Goal: Information Seeking & Learning: Learn about a topic

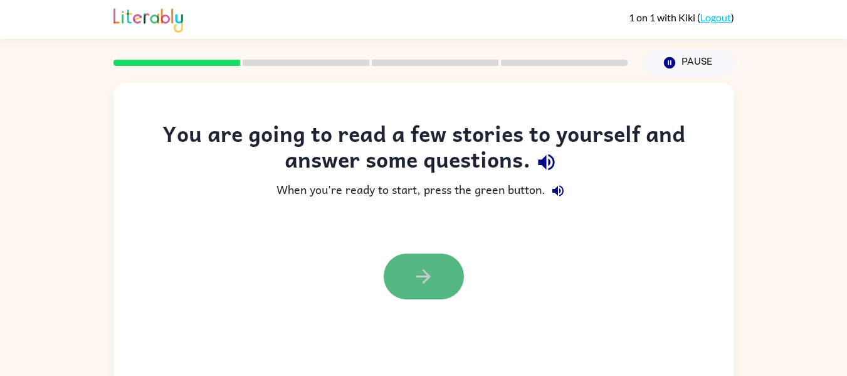
click at [416, 292] on button "button" at bounding box center [424, 276] width 80 height 46
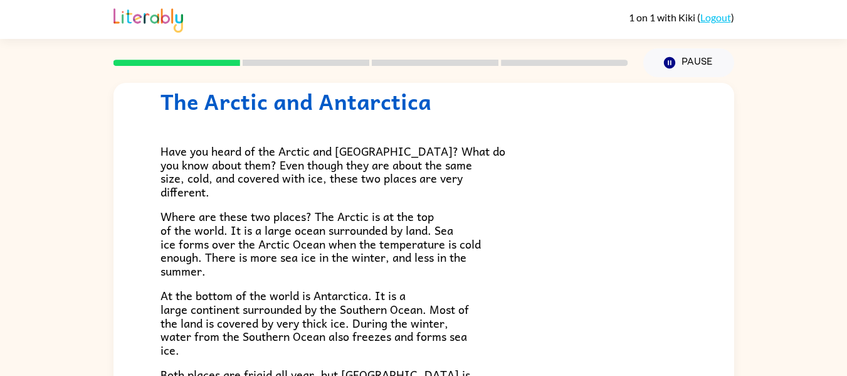
scroll to position [41, 0]
click at [424, 240] on span "Where are these two places? The Arctic is at the top of the world. It is a larg…" at bounding box center [321, 244] width 320 height 72
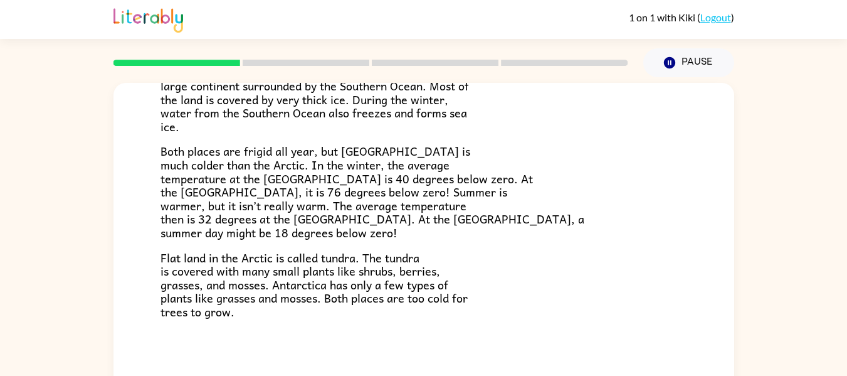
scroll to position [65, 0]
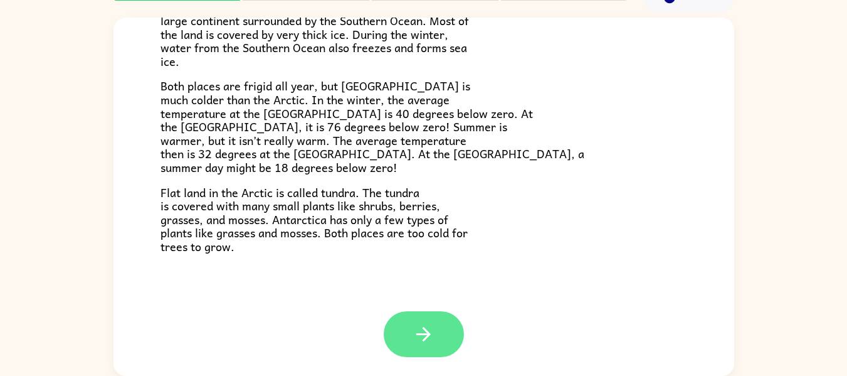
click at [404, 350] on button "button" at bounding box center [424, 334] width 80 height 46
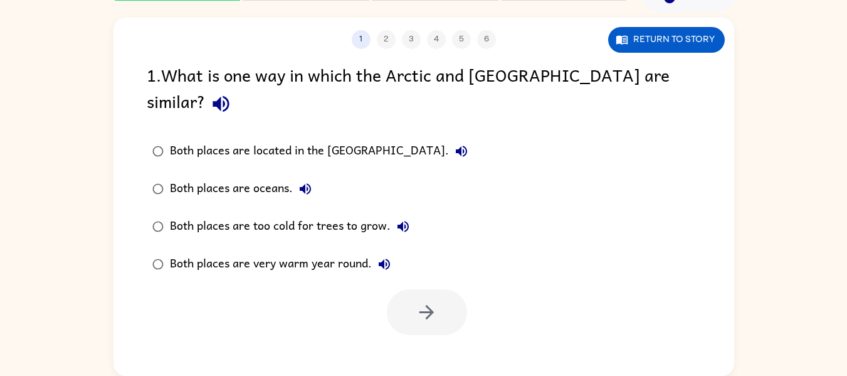
scroll to position [0, 0]
click at [164, 208] on label "Both places are too cold for trees to grow." at bounding box center [310, 227] width 341 height 38
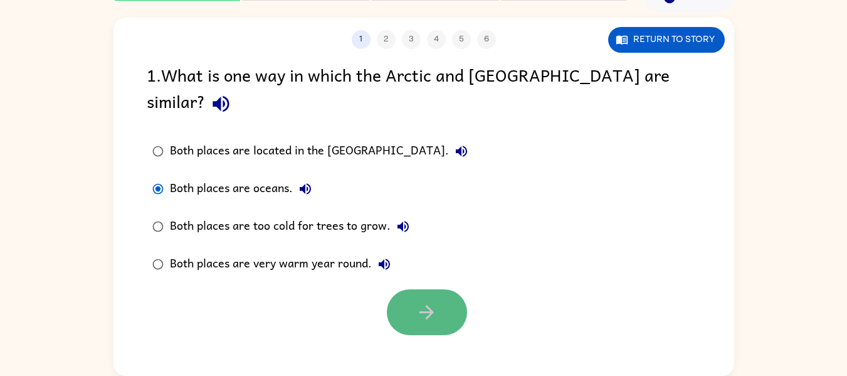
click at [429, 301] on icon "button" at bounding box center [427, 312] width 22 height 22
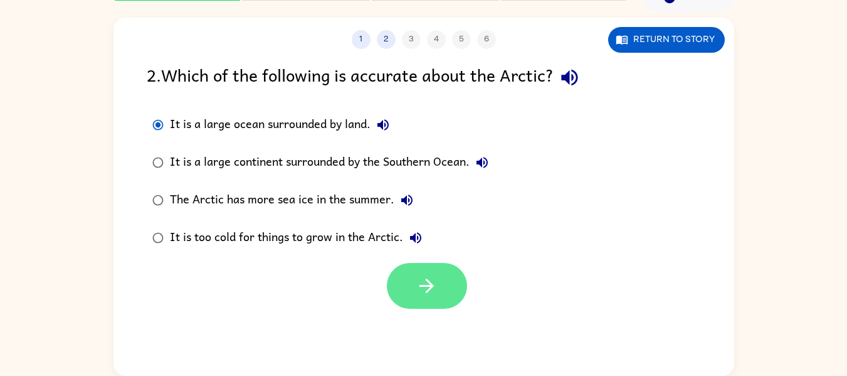
click at [408, 269] on button "button" at bounding box center [427, 286] width 80 height 46
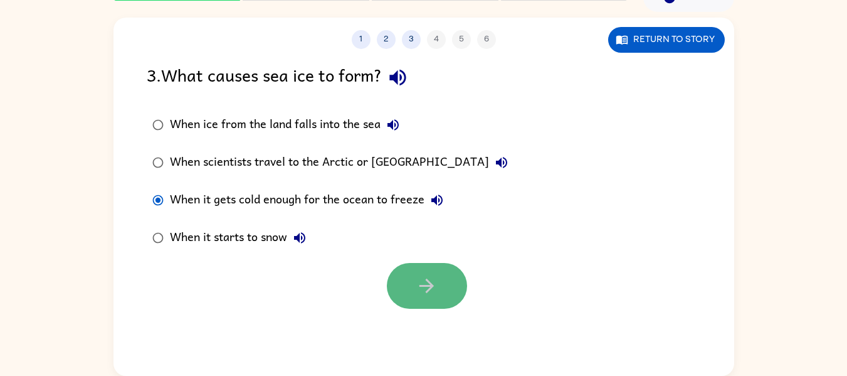
click at [416, 280] on icon "button" at bounding box center [427, 286] width 22 height 22
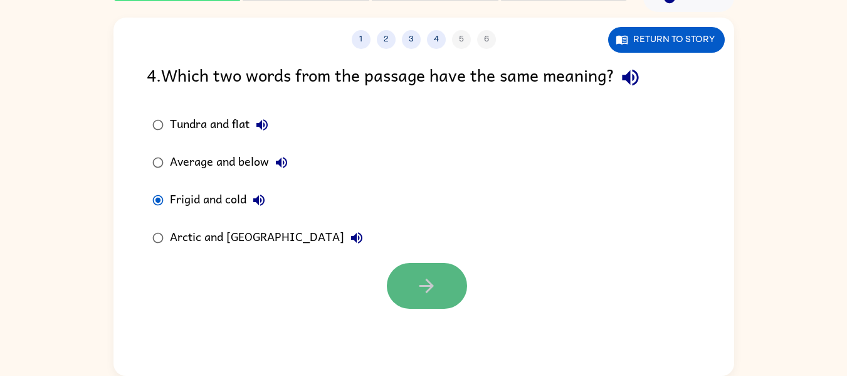
click at [420, 280] on icon "button" at bounding box center [427, 286] width 22 height 22
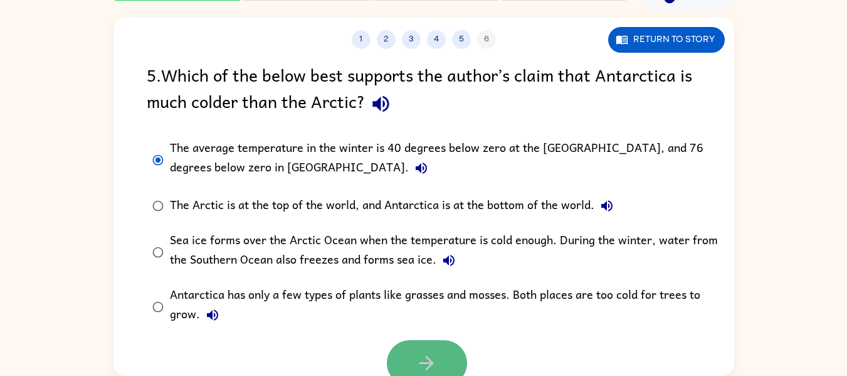
click at [442, 362] on button "button" at bounding box center [427, 363] width 80 height 46
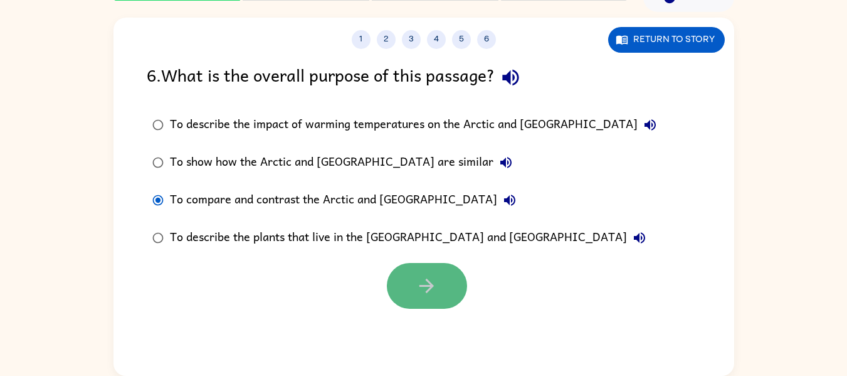
click at [413, 270] on button "button" at bounding box center [427, 286] width 80 height 46
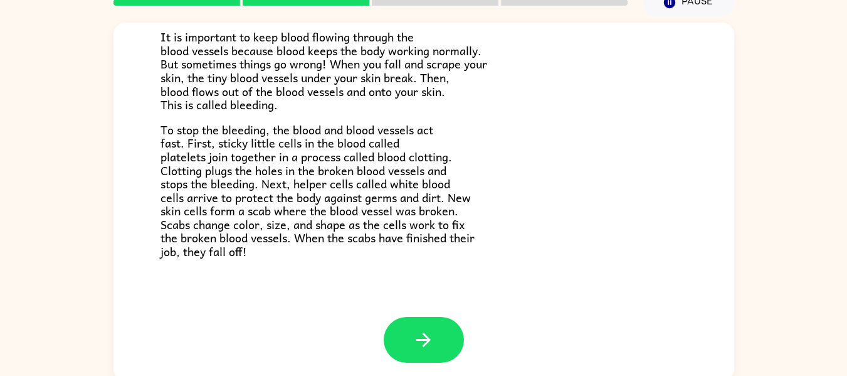
scroll to position [65, 0]
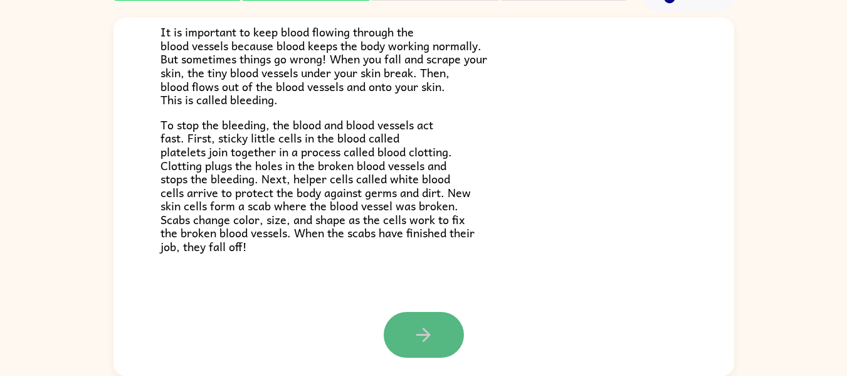
click at [432, 325] on button "button" at bounding box center [424, 335] width 80 height 46
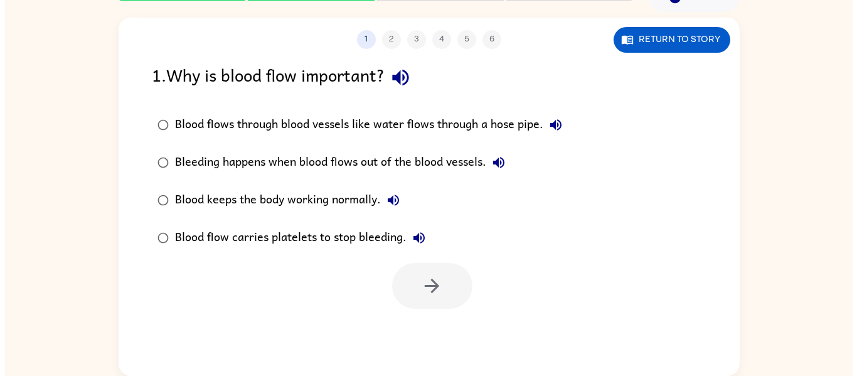
scroll to position [0, 0]
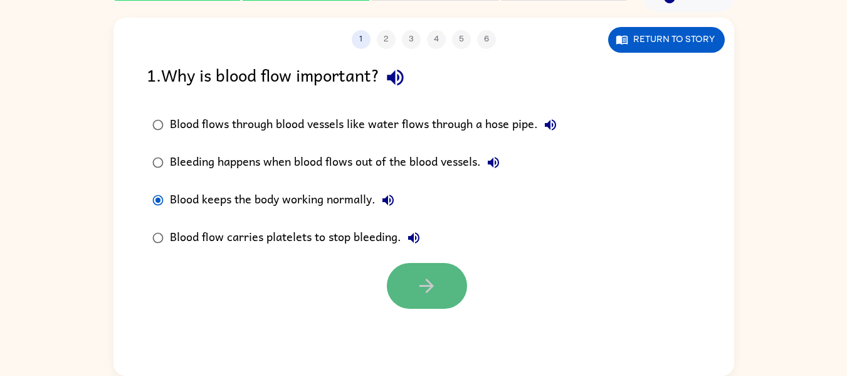
click at [435, 288] on icon "button" at bounding box center [427, 286] width 22 height 22
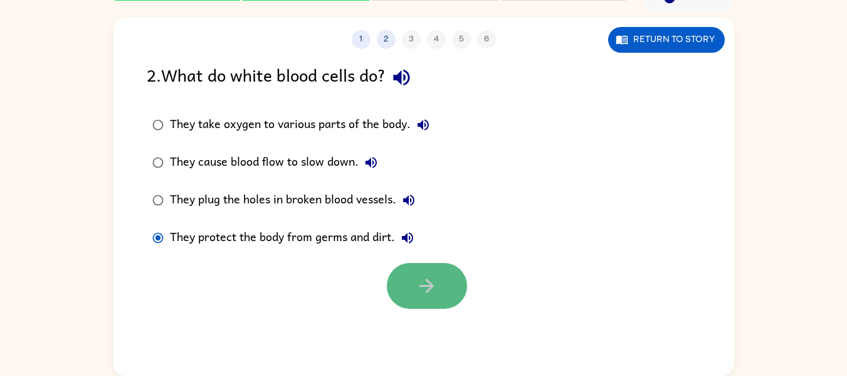
click at [433, 292] on icon "button" at bounding box center [427, 286] width 22 height 22
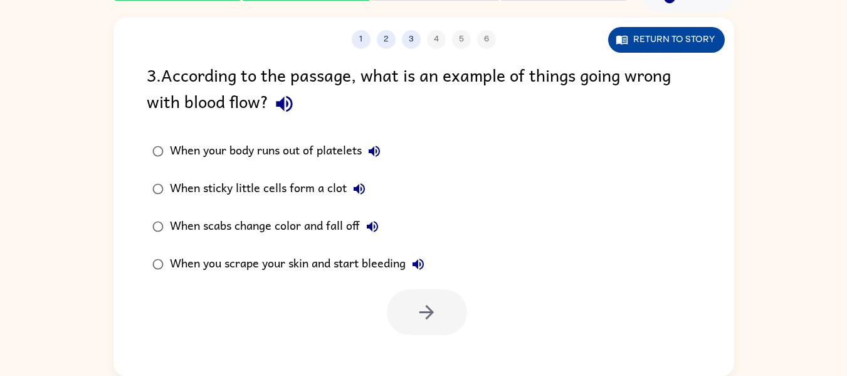
click at [662, 27] on button "Return to story" at bounding box center [666, 40] width 117 height 26
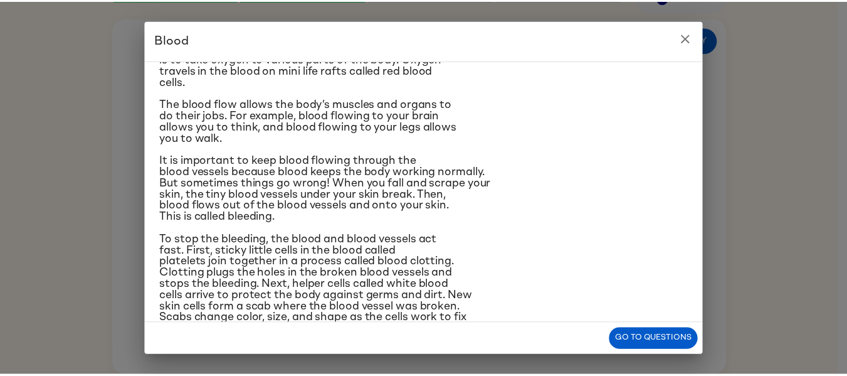
scroll to position [116, 0]
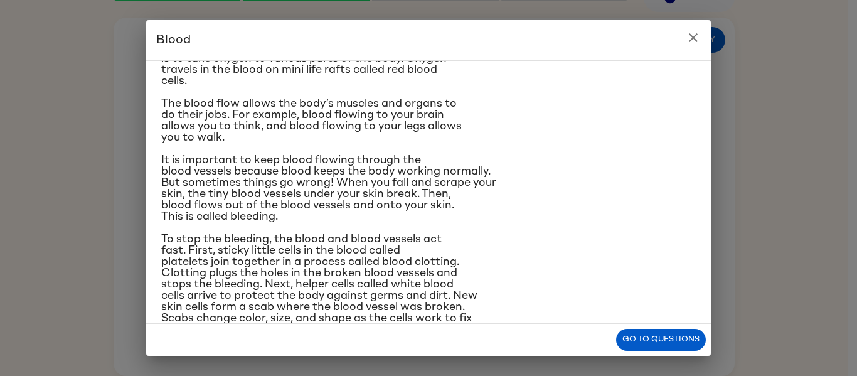
click at [690, 36] on icon "close" at bounding box center [692, 37] width 15 height 15
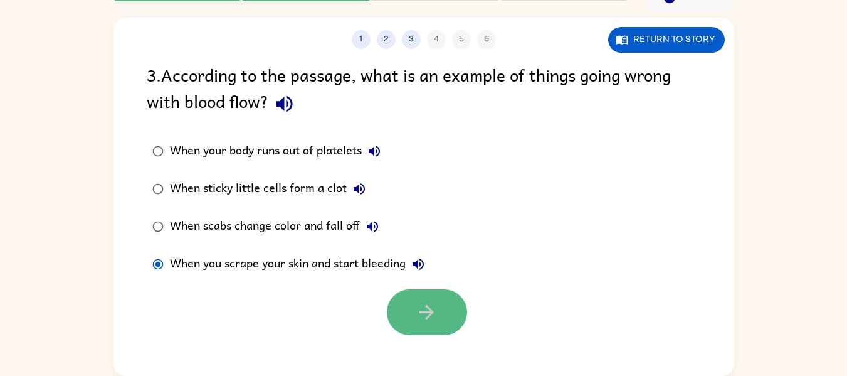
click at [423, 313] on icon "button" at bounding box center [427, 312] width 14 height 14
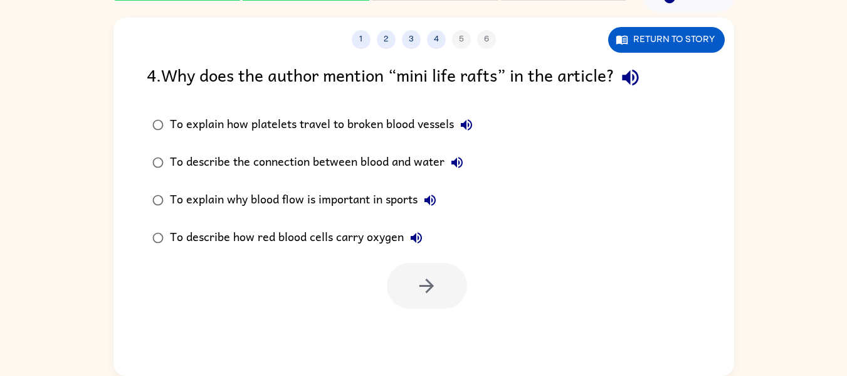
click at [134, 240] on div "4 . Why does the author mention “mini life rafts” in the article? To explain ho…" at bounding box center [424, 184] width 621 height 247
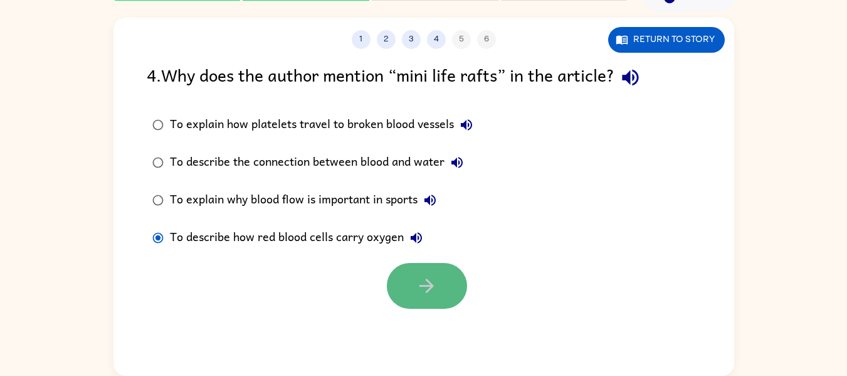
click at [401, 288] on button "button" at bounding box center [427, 286] width 80 height 46
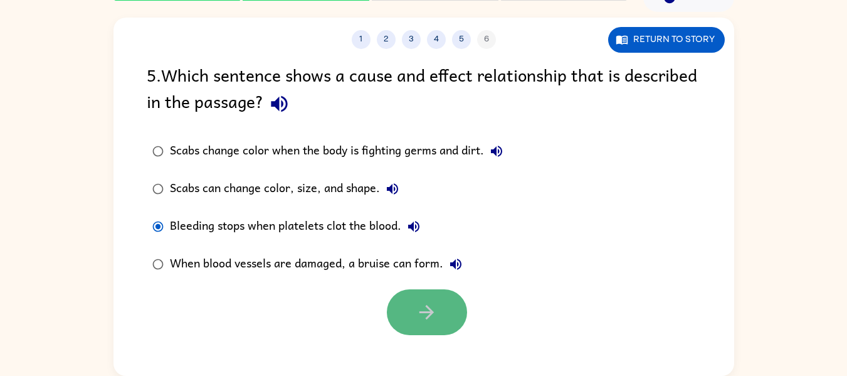
click at [442, 305] on button "button" at bounding box center [427, 312] width 80 height 46
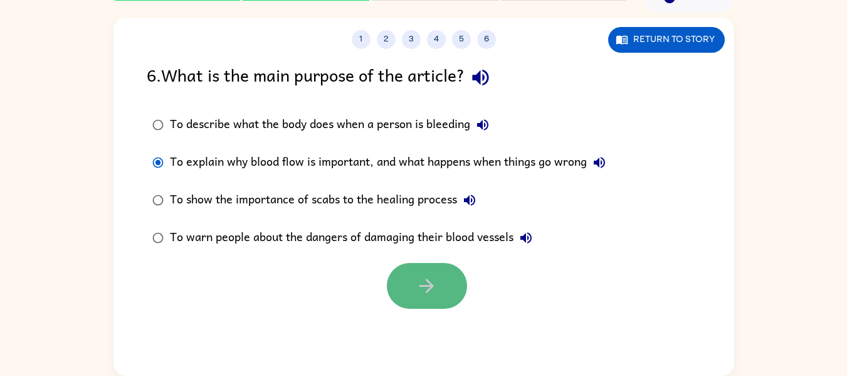
click at [435, 290] on icon "button" at bounding box center [427, 286] width 22 height 22
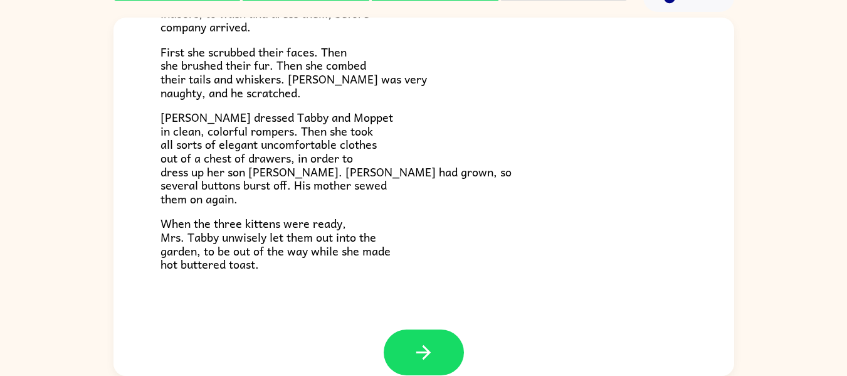
scroll to position [213, 0]
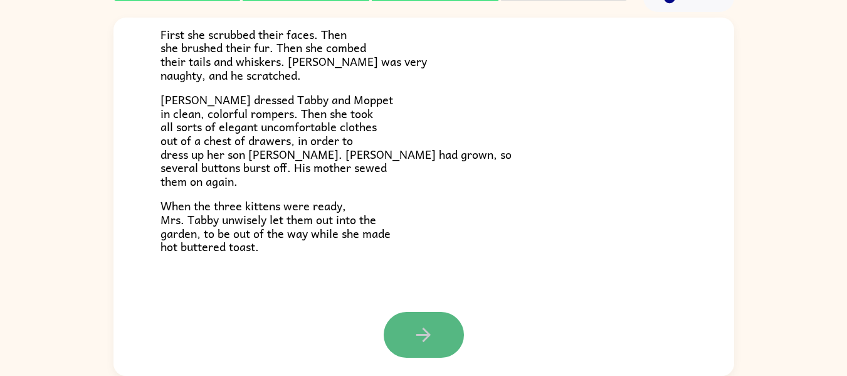
click at [434, 346] on button "button" at bounding box center [424, 335] width 80 height 46
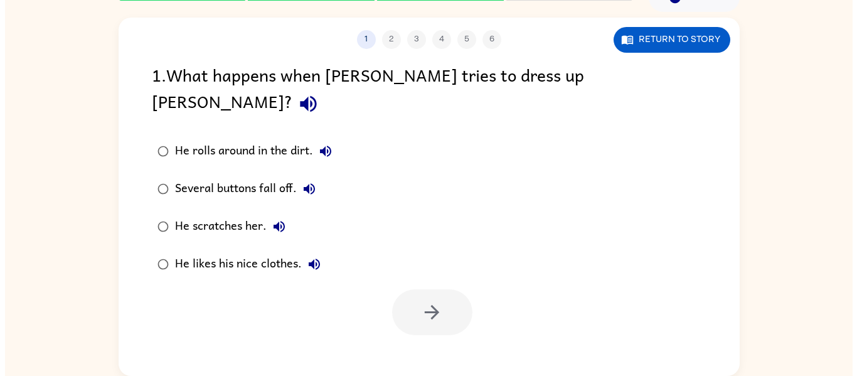
scroll to position [0, 0]
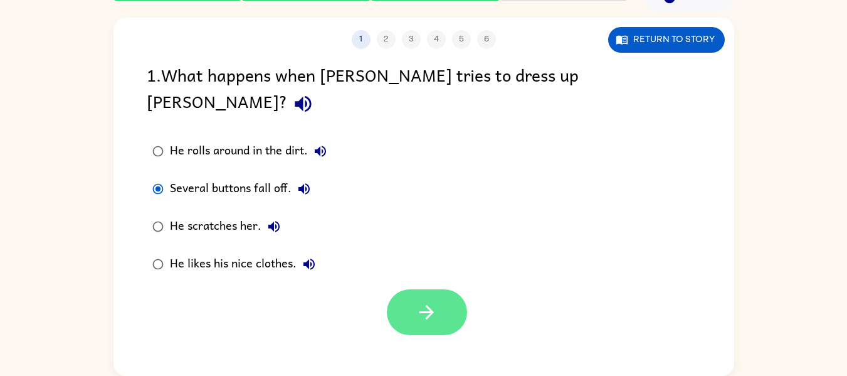
click at [438, 291] on button "button" at bounding box center [427, 312] width 80 height 46
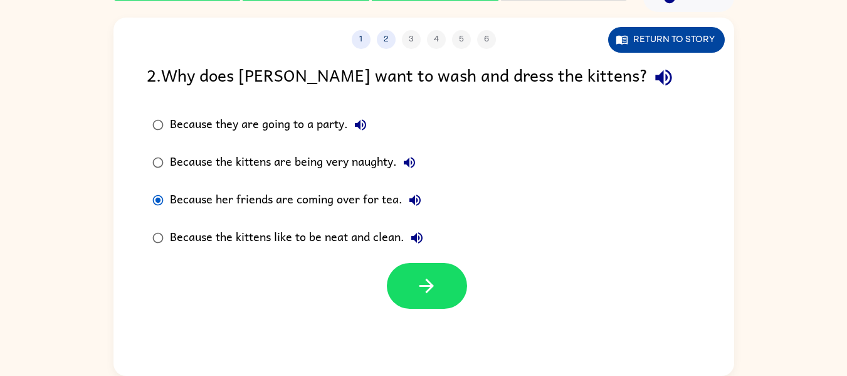
click at [633, 32] on button "Return to story" at bounding box center [666, 40] width 117 height 26
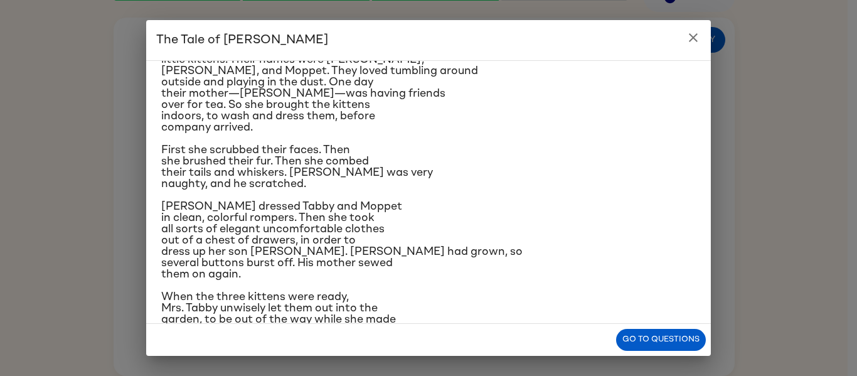
scroll to position [63, 0]
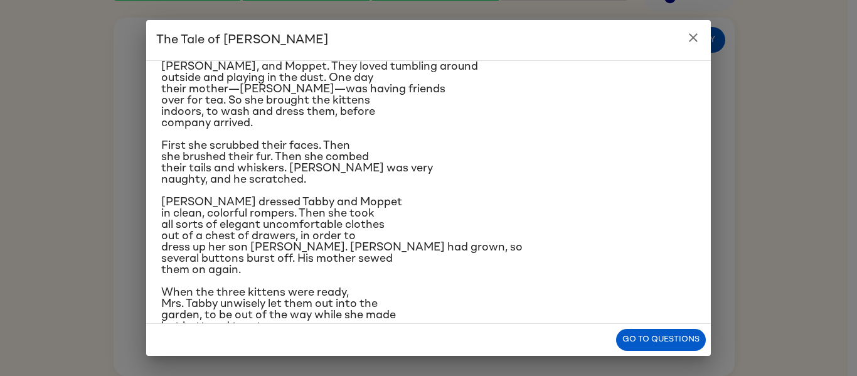
click at [687, 45] on button "close" at bounding box center [692, 37] width 25 height 25
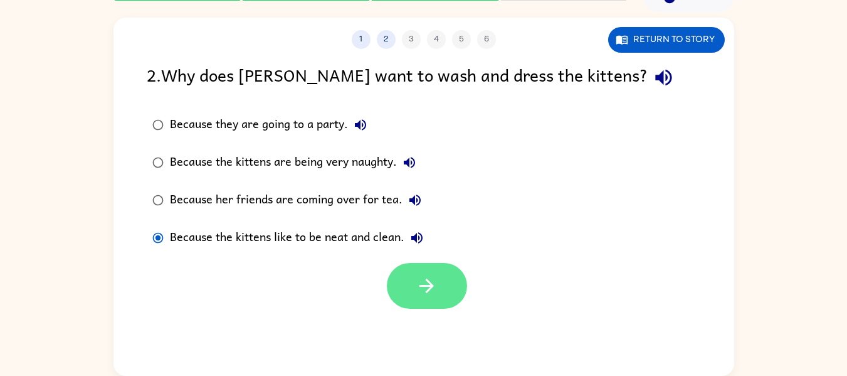
click at [411, 276] on button "button" at bounding box center [427, 286] width 80 height 46
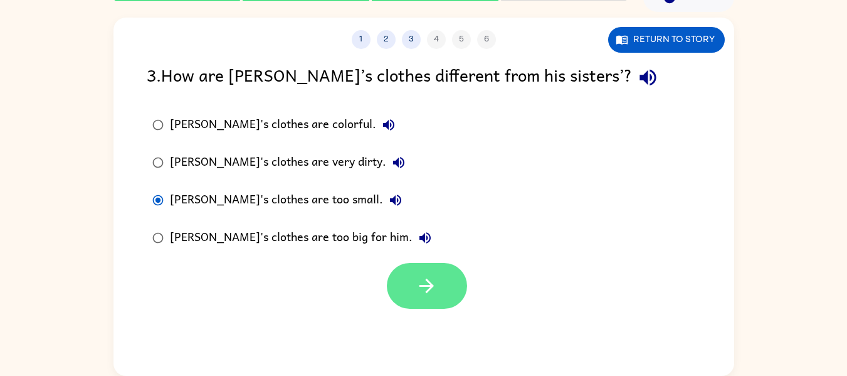
click at [425, 279] on icon "button" at bounding box center [427, 286] width 22 height 22
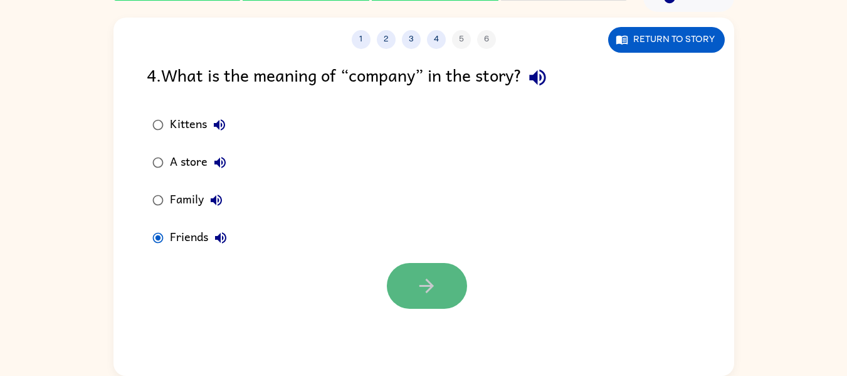
click at [424, 288] on icon "button" at bounding box center [427, 286] width 22 height 22
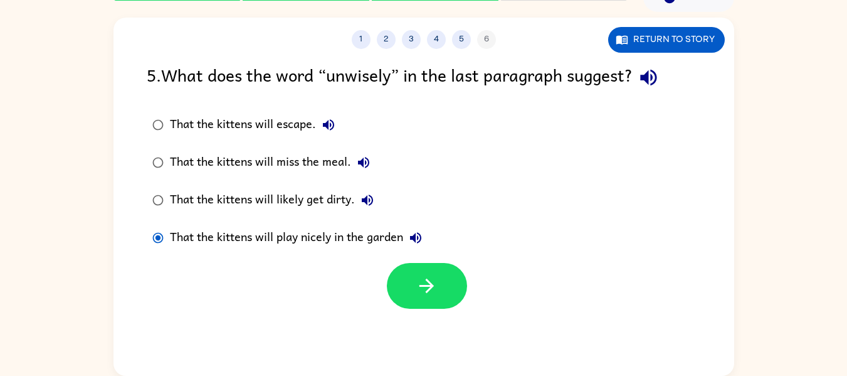
click at [194, 238] on div "That the kittens will play nicely in the garden" at bounding box center [299, 237] width 258 height 25
click at [608, 43] on button "Return to story" at bounding box center [666, 40] width 117 height 26
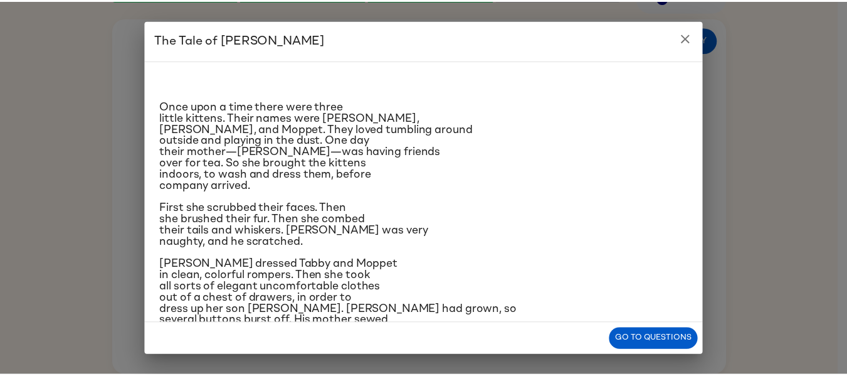
scroll to position [93, 0]
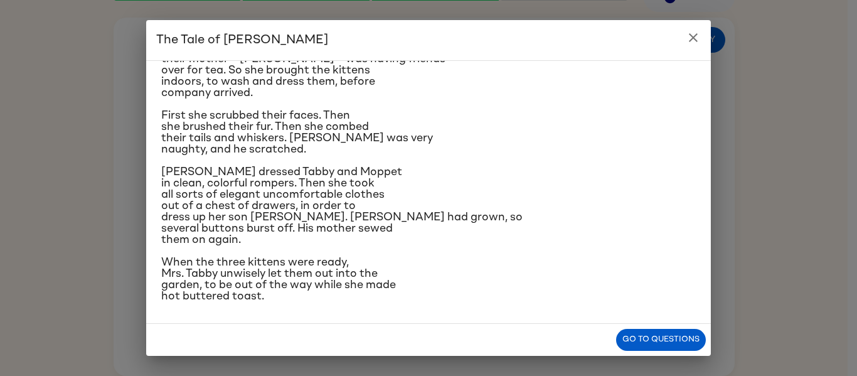
click at [696, 33] on icon "close" at bounding box center [692, 37] width 15 height 15
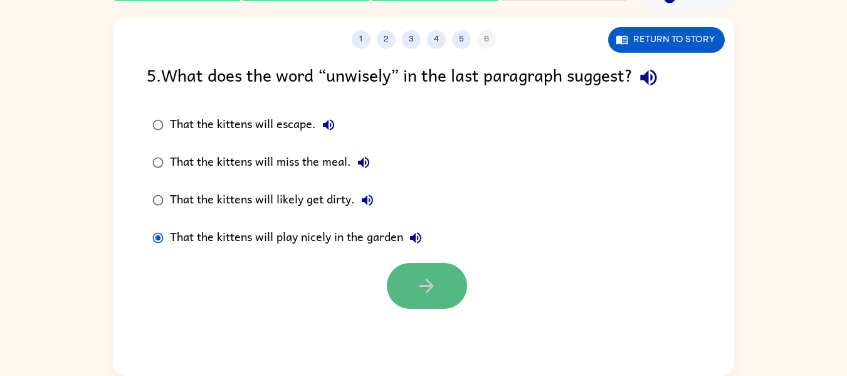
click at [452, 273] on button "button" at bounding box center [427, 286] width 80 height 46
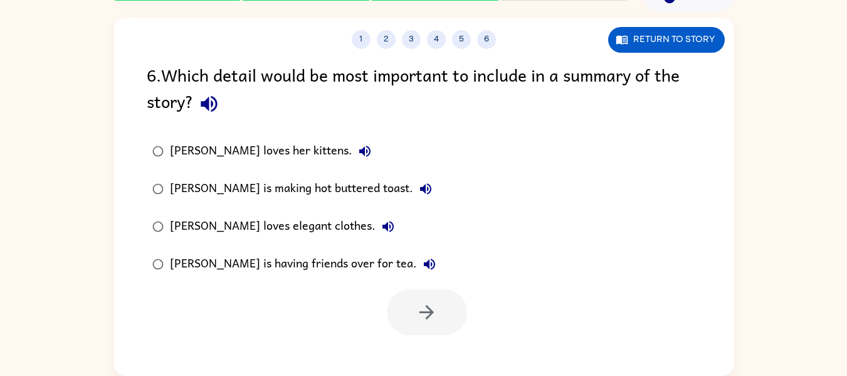
click at [286, 137] on label "Mrs. Cotton loves her kittens." at bounding box center [294, 151] width 309 height 38
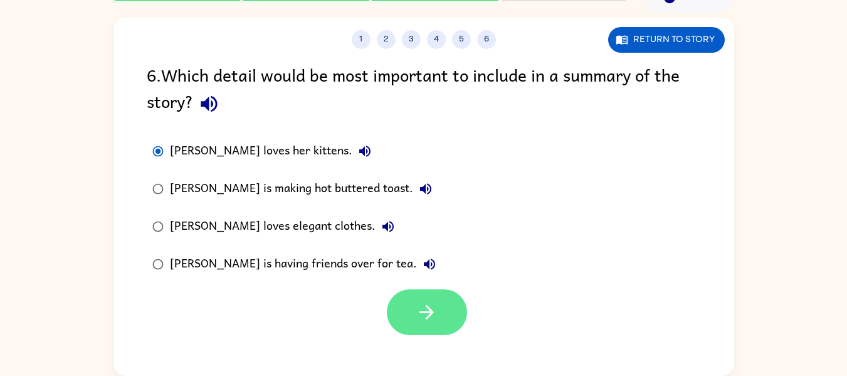
click at [448, 312] on button "button" at bounding box center [427, 312] width 80 height 46
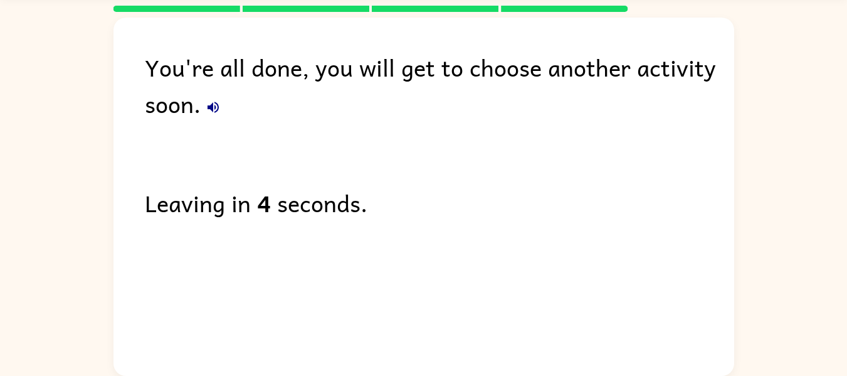
click at [486, 229] on div "You're all done, you will get to choose another activity soon. Leaving in 4 sec…" at bounding box center [424, 194] width 621 height 352
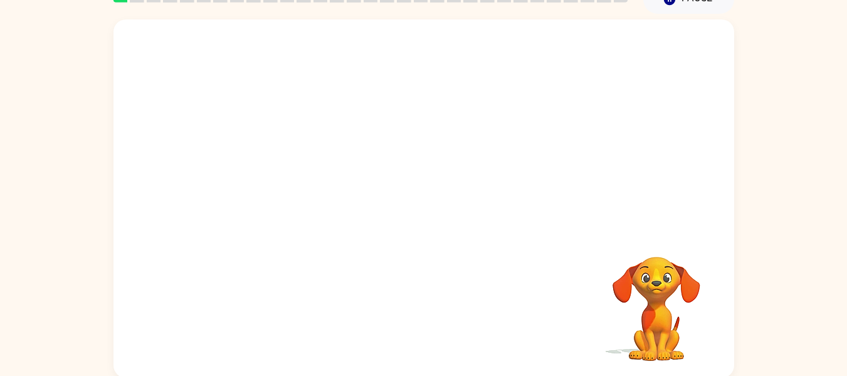
scroll to position [64, 0]
click at [279, 176] on video "Your browser must support playing .mp4 files to use Literably. Please try using…" at bounding box center [424, 124] width 621 height 211
click at [272, 172] on video "Your browser must support playing .mp4 files to use Literably. Please try using…" at bounding box center [424, 124] width 621 height 211
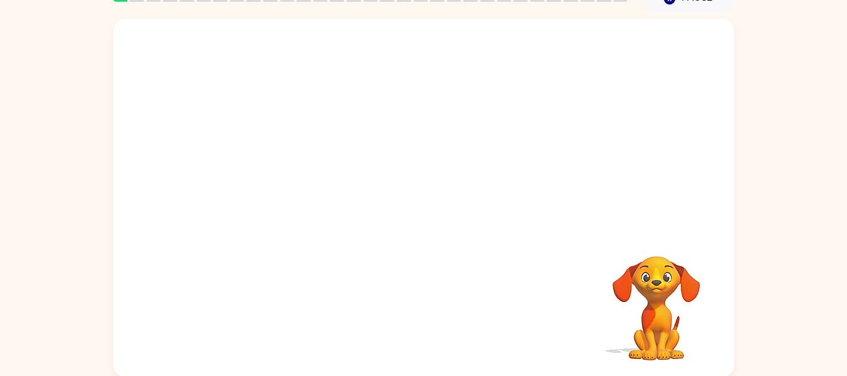
click at [272, 172] on video "Your browser must support playing .mp4 files to use Literably. Please try using…" at bounding box center [424, 124] width 621 height 211
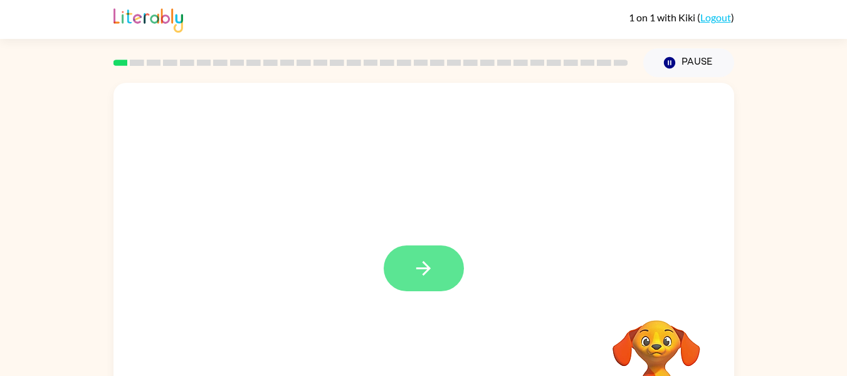
click at [408, 267] on button "button" at bounding box center [424, 268] width 80 height 46
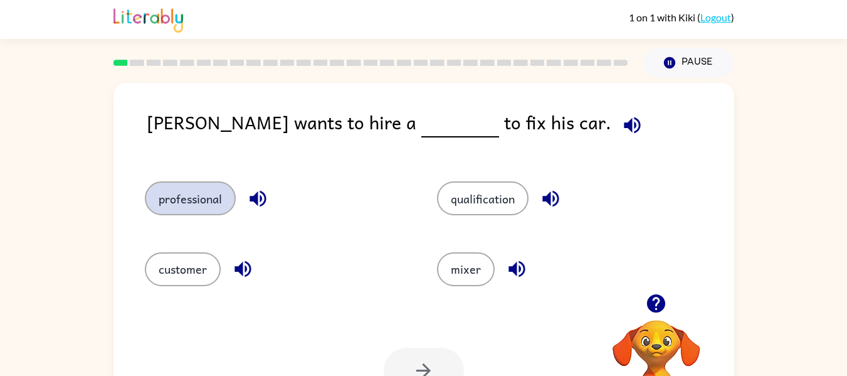
click at [191, 205] on button "professional" at bounding box center [190, 198] width 91 height 34
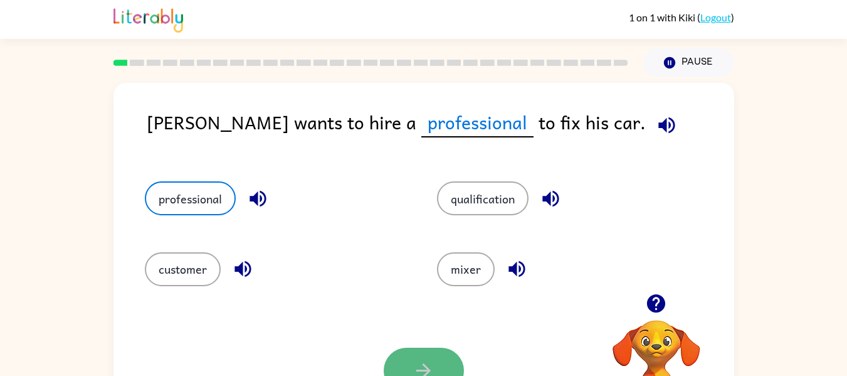
click at [411, 356] on button "button" at bounding box center [424, 370] width 80 height 46
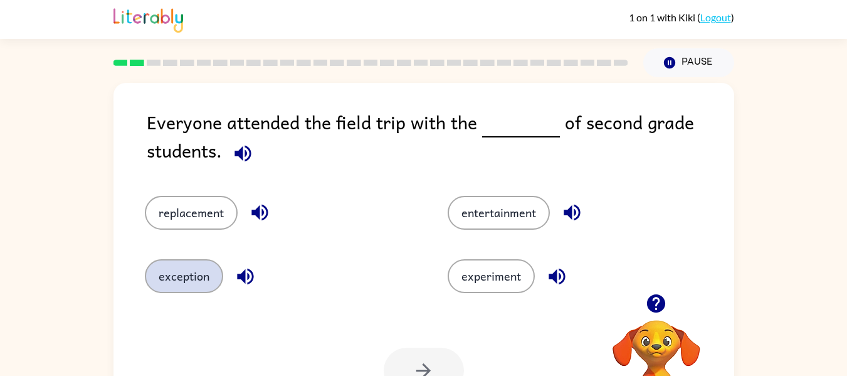
click at [172, 277] on button "exception" at bounding box center [184, 276] width 78 height 34
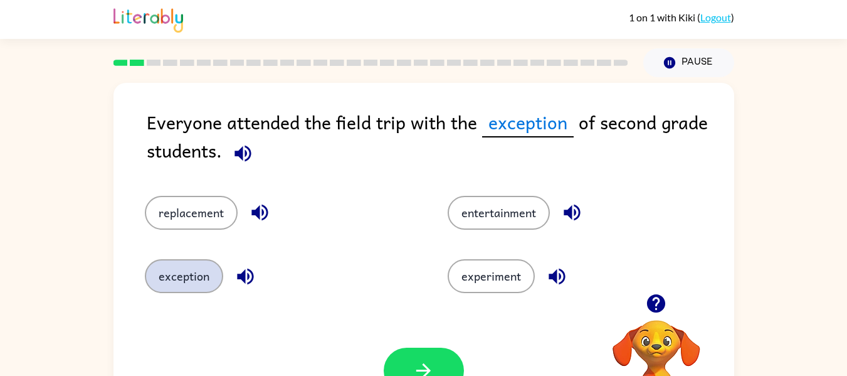
click at [145, 259] on button "exception" at bounding box center [184, 276] width 78 height 34
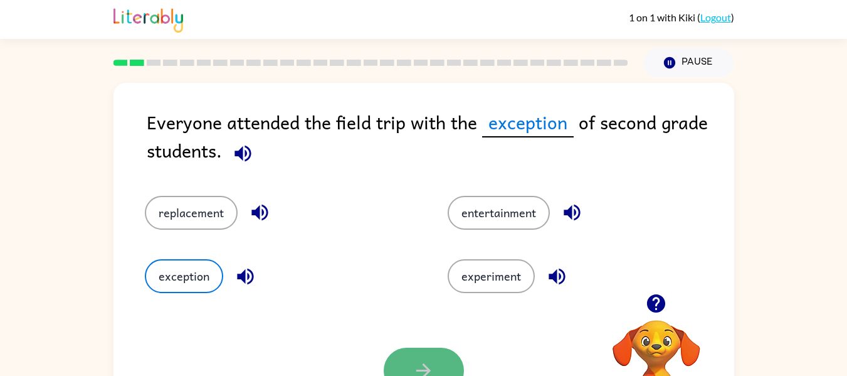
click at [431, 359] on icon "button" at bounding box center [424, 370] width 22 height 22
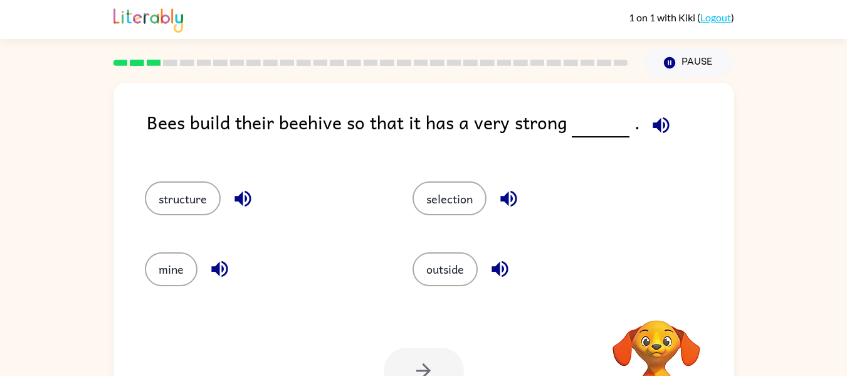
click at [431, 359] on div at bounding box center [424, 370] width 80 height 46
click at [182, 191] on button "structure" at bounding box center [183, 198] width 76 height 34
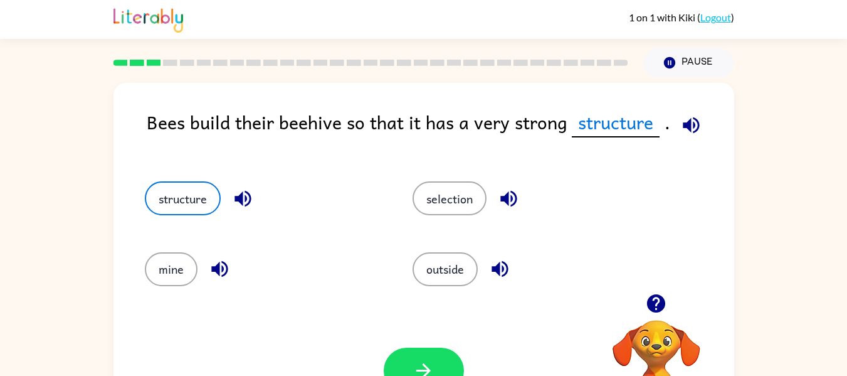
click at [420, 347] on div "Your browser must support playing .mp4 files to use Literably. Please try using…" at bounding box center [424, 370] width 621 height 141
click at [426, 360] on icon "button" at bounding box center [424, 370] width 22 height 22
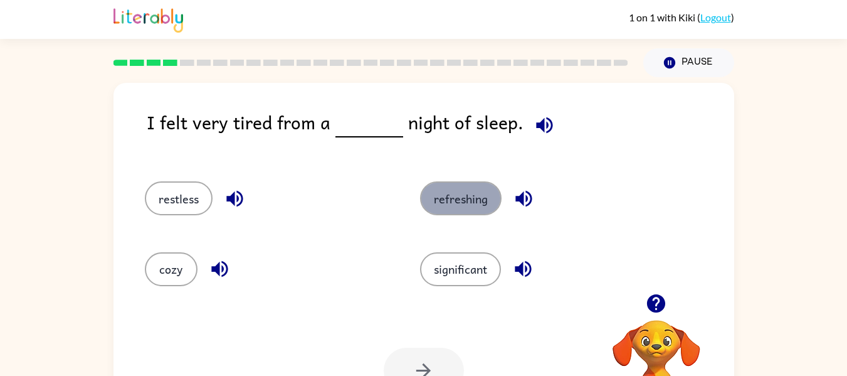
click at [461, 202] on button "refreshing" at bounding box center [461, 198] width 82 height 34
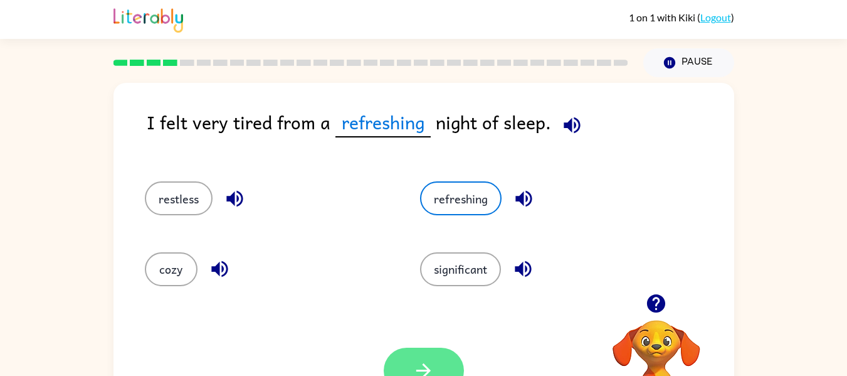
click at [432, 362] on icon "button" at bounding box center [424, 370] width 22 height 22
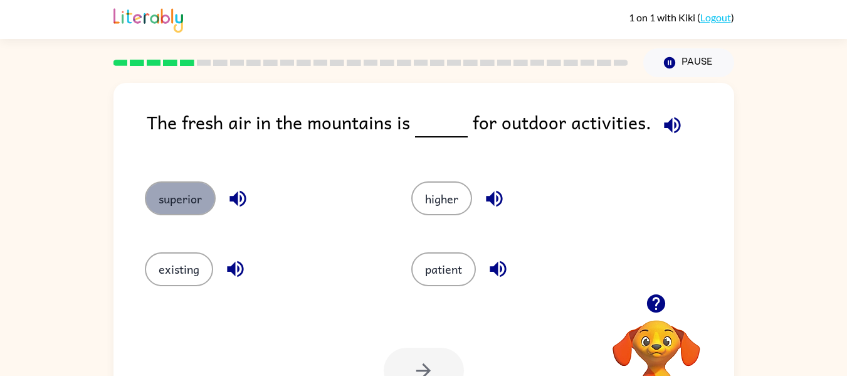
click at [186, 187] on button "superior" at bounding box center [180, 198] width 71 height 34
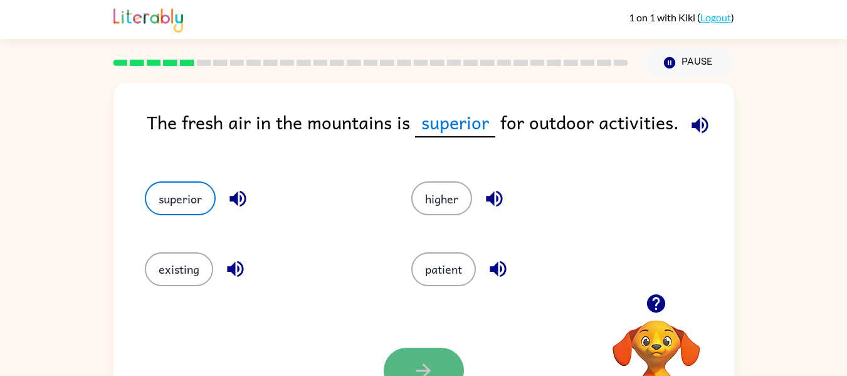
click at [437, 359] on button "button" at bounding box center [424, 370] width 80 height 46
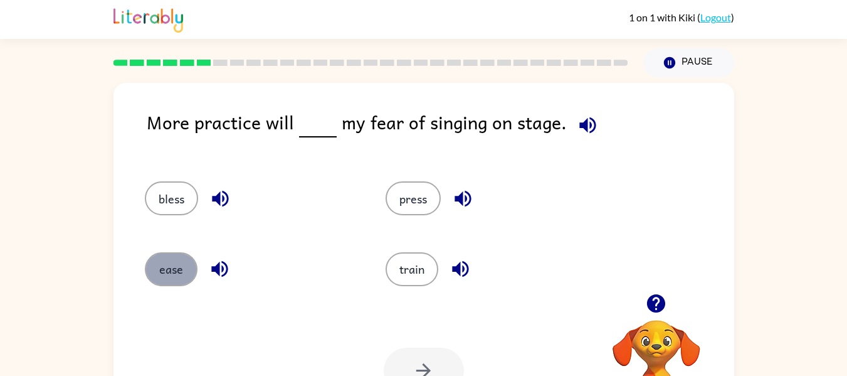
click at [164, 278] on button "ease" at bounding box center [171, 269] width 53 height 34
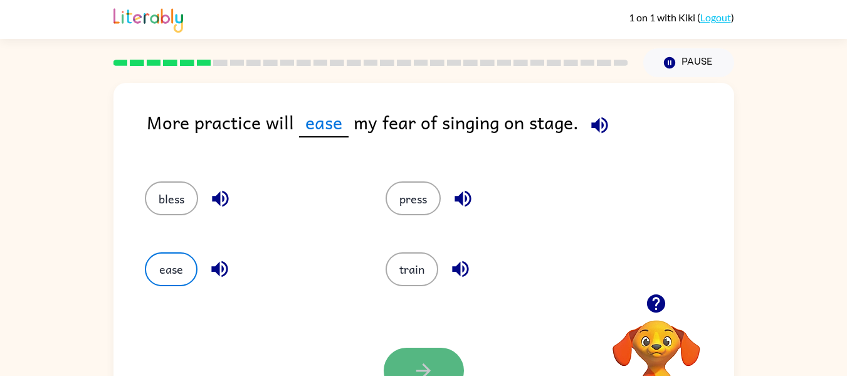
click at [436, 356] on button "button" at bounding box center [424, 370] width 80 height 46
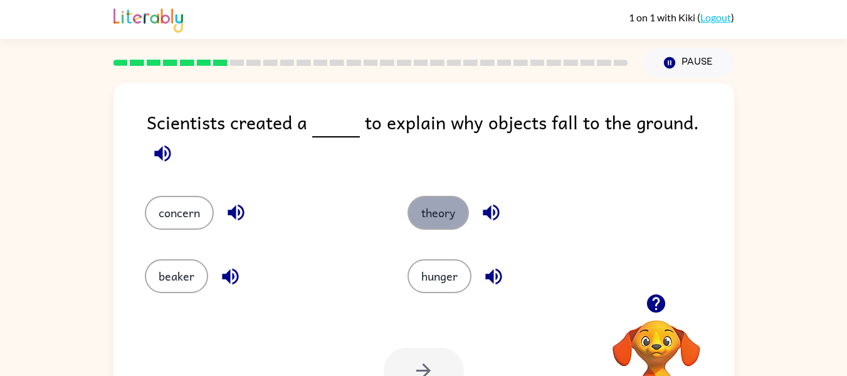
click at [440, 198] on button "theory" at bounding box center [438, 213] width 61 height 34
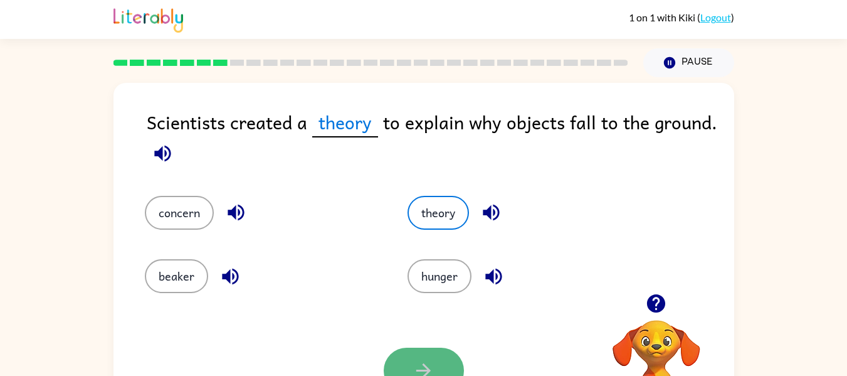
click at [430, 359] on button "button" at bounding box center [424, 370] width 80 height 46
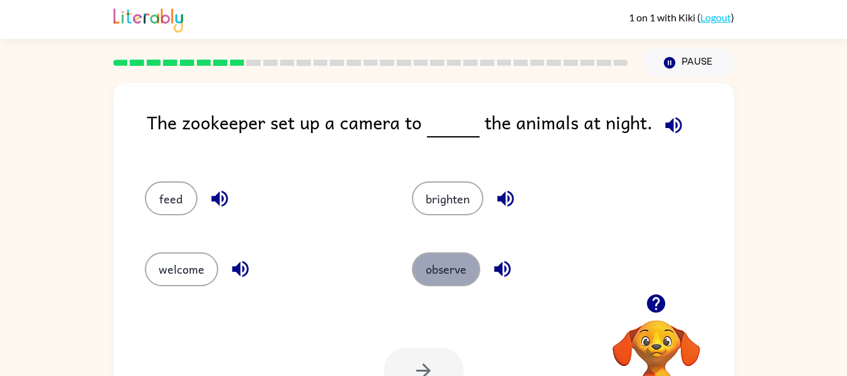
click at [445, 257] on button "observe" at bounding box center [446, 269] width 68 height 34
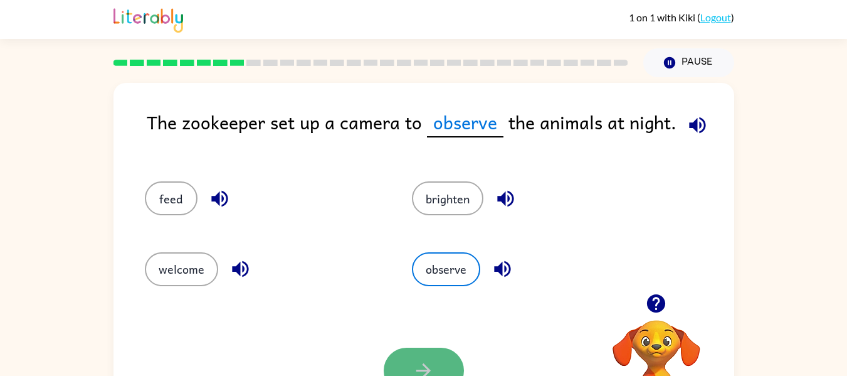
click at [426, 371] on icon "button" at bounding box center [423, 370] width 14 height 14
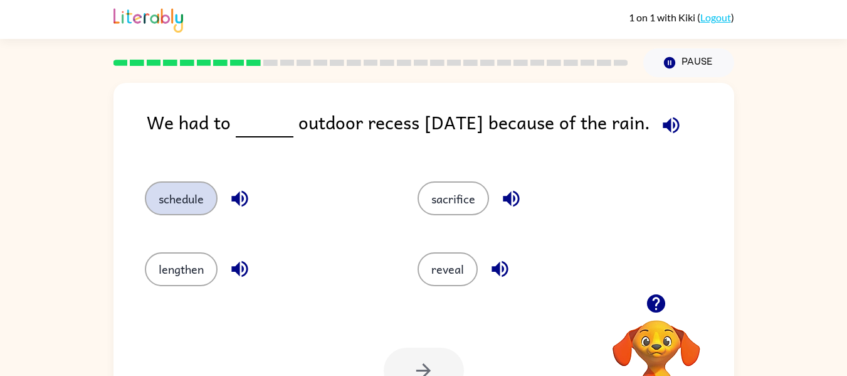
click at [190, 196] on button "schedule" at bounding box center [181, 198] width 73 height 34
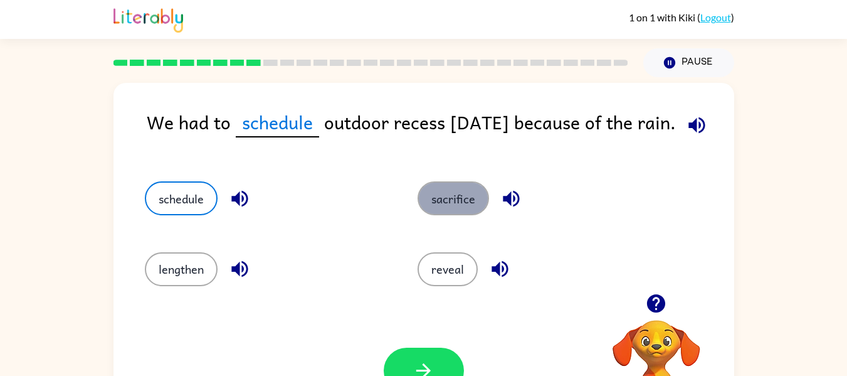
click at [447, 201] on button "sacrifice" at bounding box center [453, 198] width 71 height 34
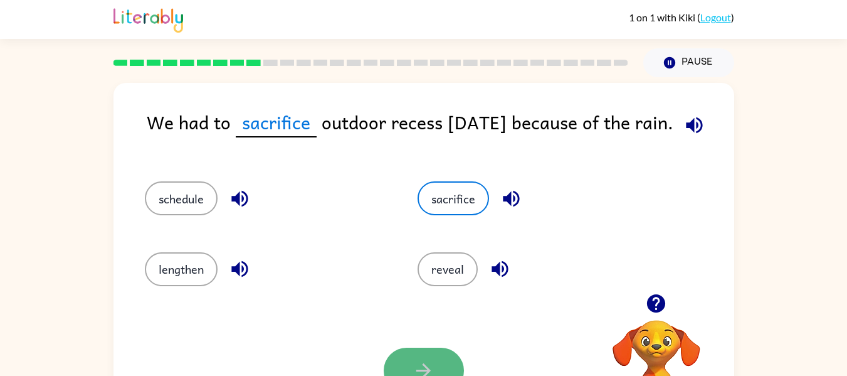
click at [420, 368] on icon "button" at bounding box center [424, 370] width 22 height 22
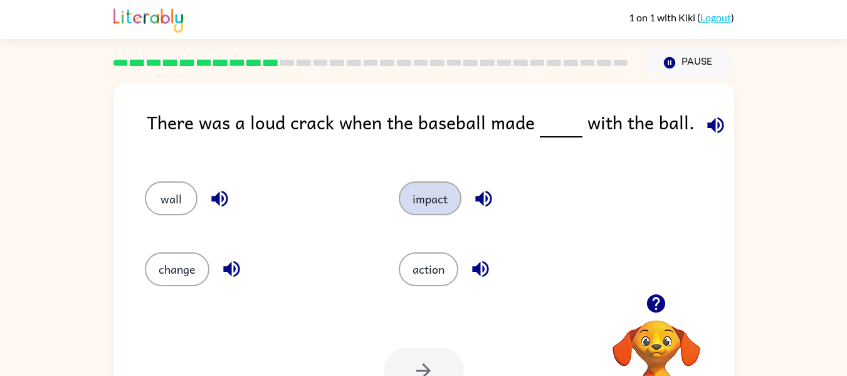
click at [443, 190] on button "impact" at bounding box center [430, 198] width 63 height 34
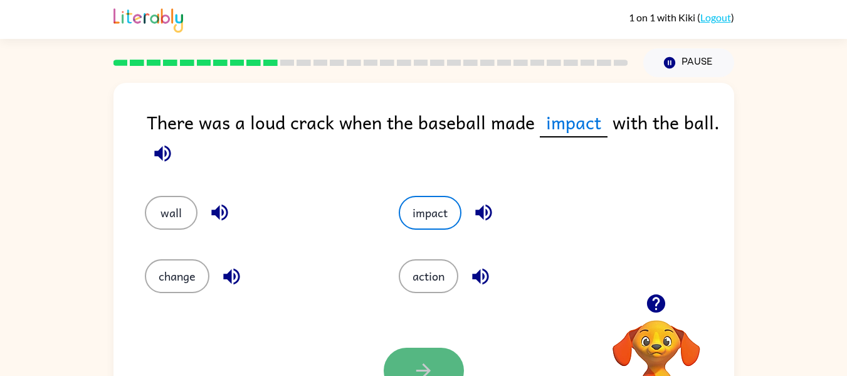
click at [399, 358] on button "button" at bounding box center [424, 370] width 80 height 46
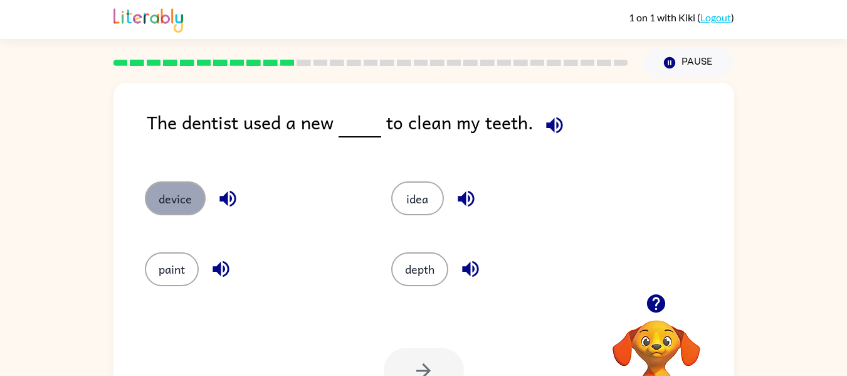
click at [191, 193] on button "device" at bounding box center [175, 198] width 61 height 34
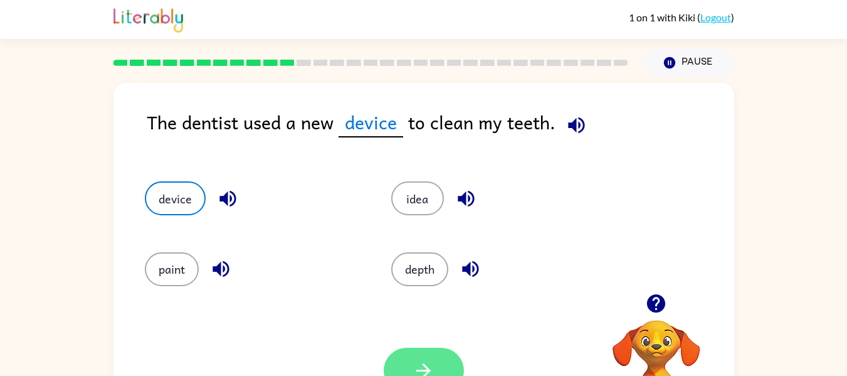
click at [447, 358] on button "button" at bounding box center [424, 370] width 80 height 46
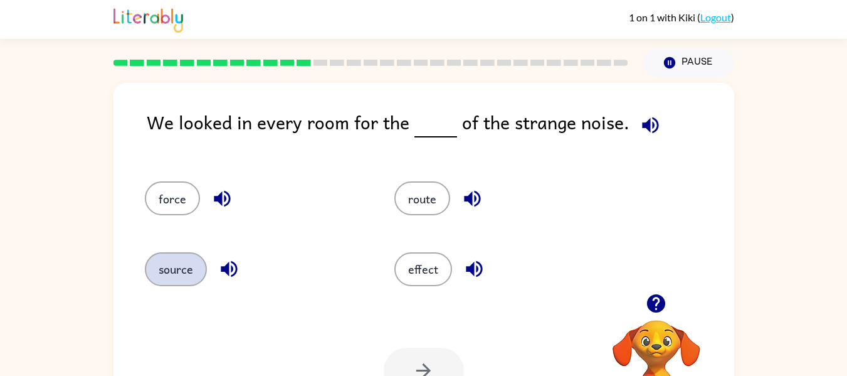
click at [170, 273] on button "source" at bounding box center [176, 269] width 62 height 34
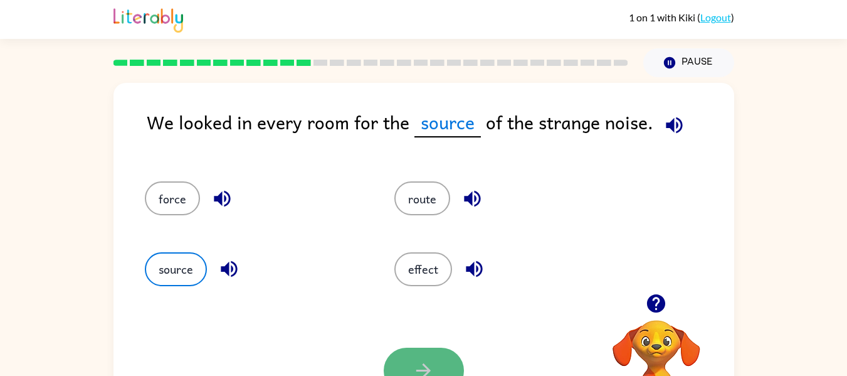
click at [424, 363] on icon "button" at bounding box center [424, 370] width 22 height 22
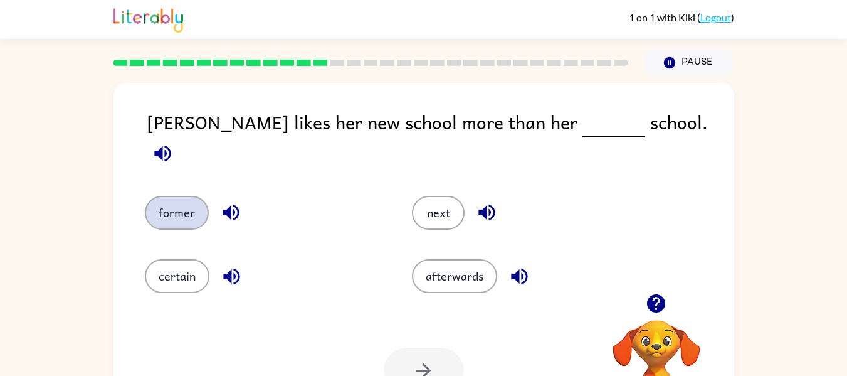
click at [192, 196] on button "former" at bounding box center [177, 213] width 64 height 34
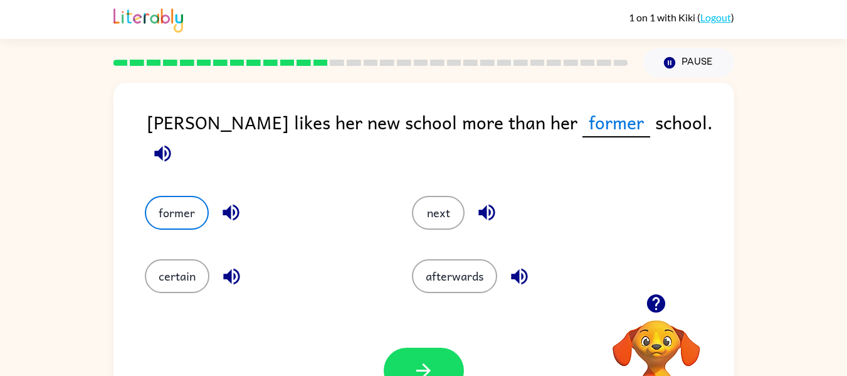
click at [451, 341] on div "Your browser must support playing .mp4 files to use Literably. Please try using…" at bounding box center [424, 370] width 621 height 141
click at [443, 357] on button "button" at bounding box center [424, 370] width 80 height 46
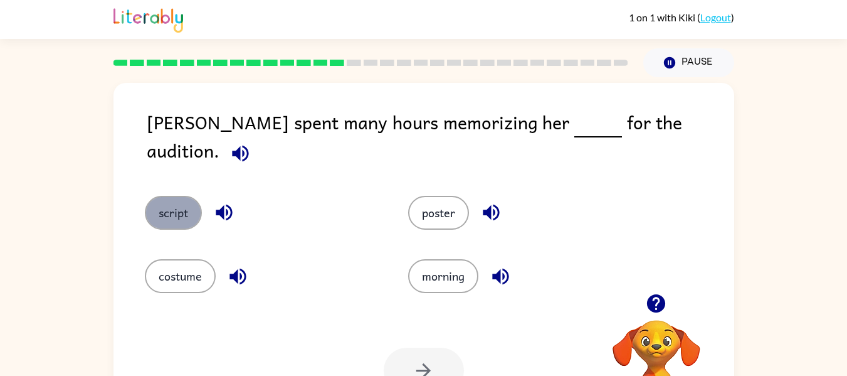
click at [169, 201] on button "script" at bounding box center [173, 213] width 57 height 34
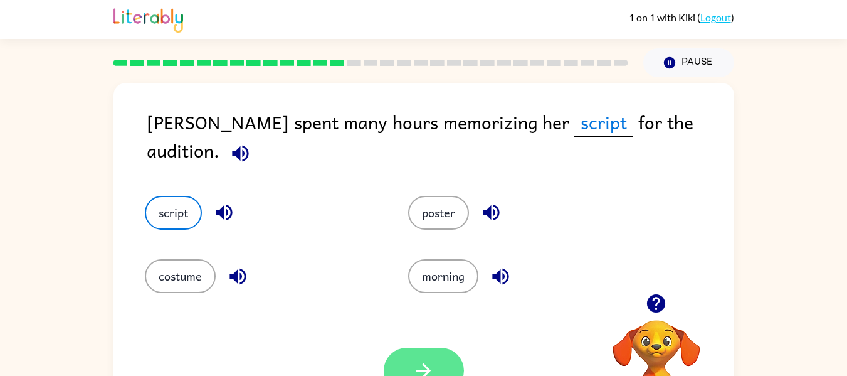
click at [434, 356] on button "button" at bounding box center [424, 370] width 80 height 46
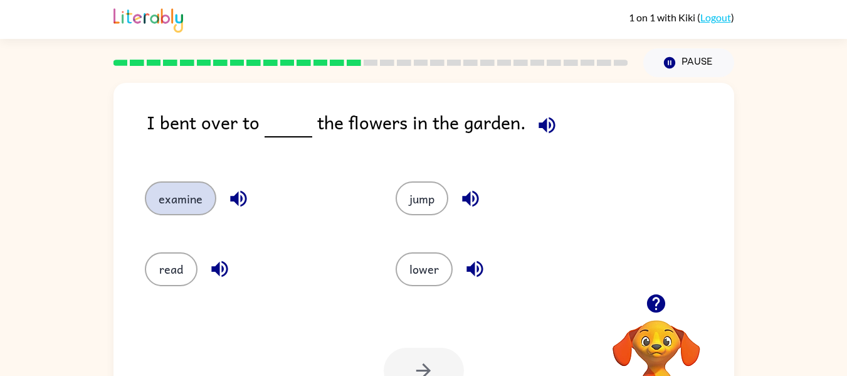
click at [184, 196] on button "examine" at bounding box center [180, 198] width 71 height 34
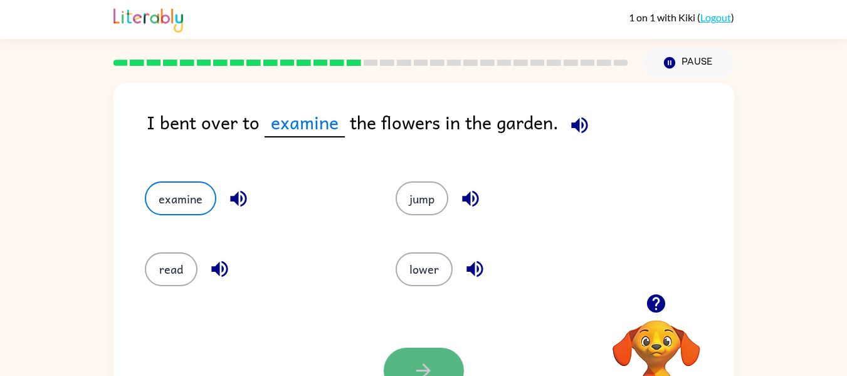
click at [418, 358] on button "button" at bounding box center [424, 370] width 80 height 46
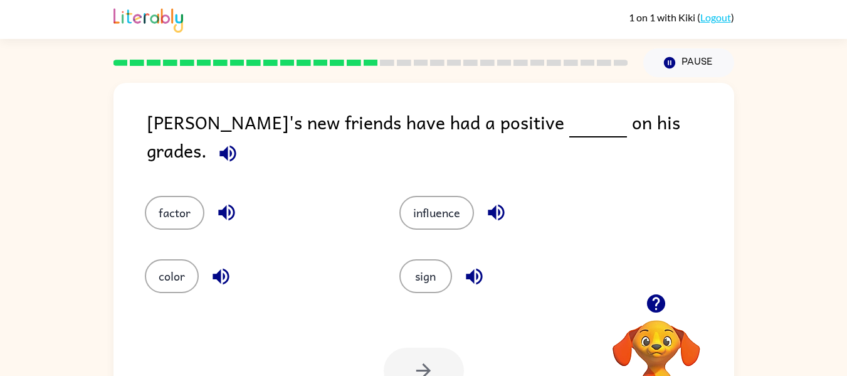
click at [435, 180] on div "influence" at bounding box center [503, 203] width 255 height 63
click at [435, 196] on button "influence" at bounding box center [436, 213] width 75 height 34
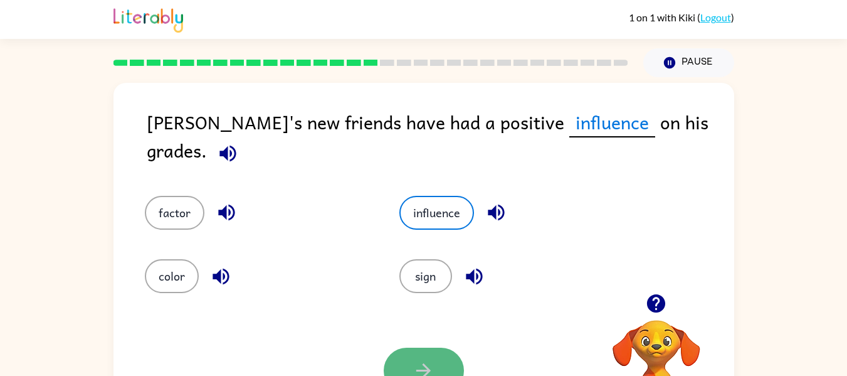
drag, startPoint x: 438, startPoint y: 361, endPoint x: 399, endPoint y: 356, distance: 38.6
click at [399, 356] on button "button" at bounding box center [424, 370] width 80 height 46
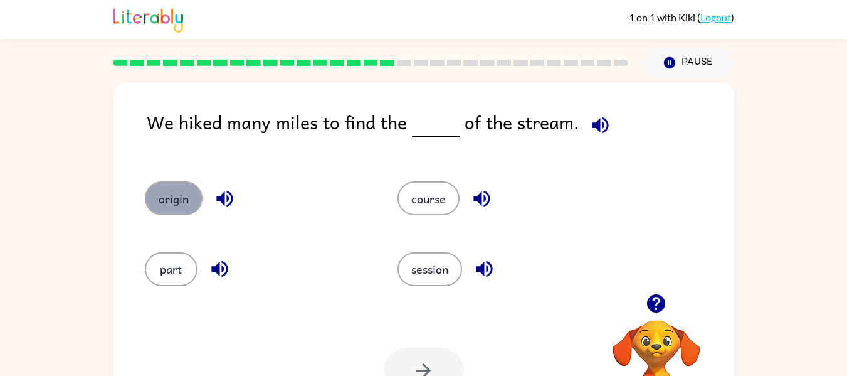
click at [179, 201] on button "origin" at bounding box center [174, 198] width 58 height 34
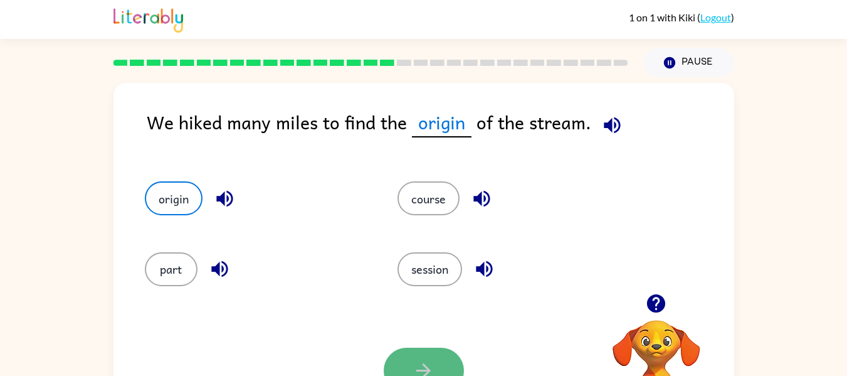
click at [409, 348] on button "button" at bounding box center [424, 370] width 80 height 46
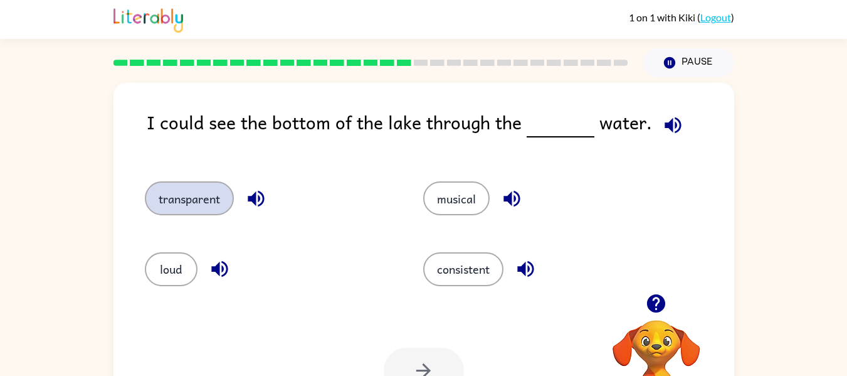
click at [211, 195] on button "transparent" at bounding box center [189, 198] width 89 height 34
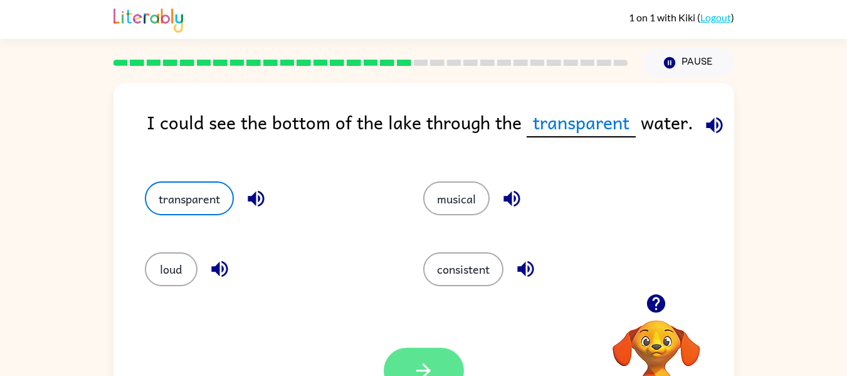
click at [439, 356] on button "button" at bounding box center [424, 370] width 80 height 46
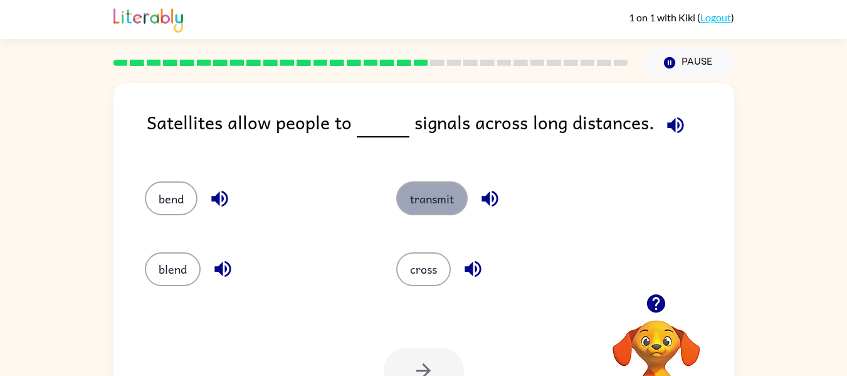
drag, startPoint x: 425, startPoint y: 189, endPoint x: 410, endPoint y: 200, distance: 18.8
click at [410, 200] on button "transmit" at bounding box center [431, 198] width 71 height 34
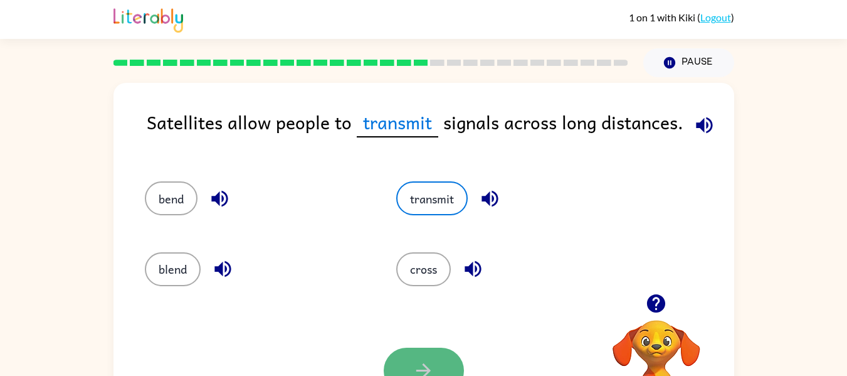
click at [435, 357] on button "button" at bounding box center [424, 370] width 80 height 46
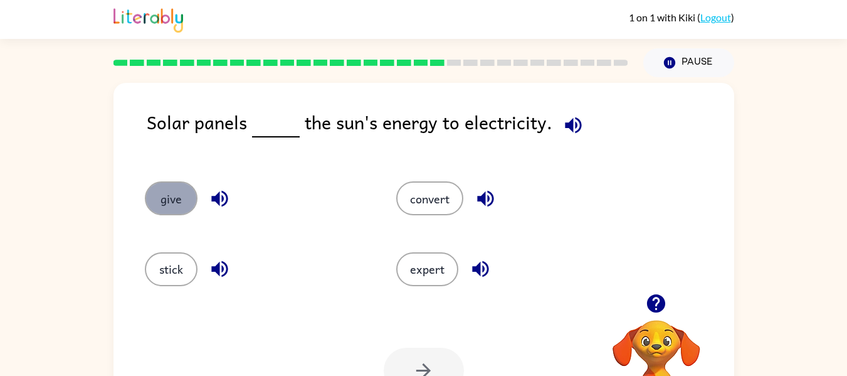
click at [166, 192] on button "give" at bounding box center [171, 198] width 53 height 34
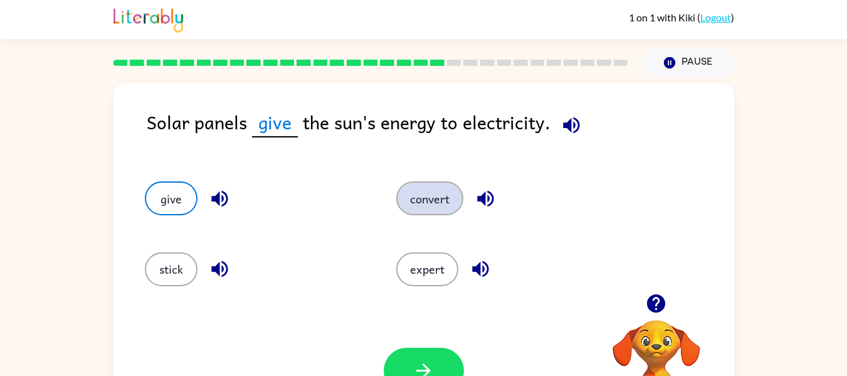
click at [428, 184] on button "convert" at bounding box center [429, 198] width 67 height 34
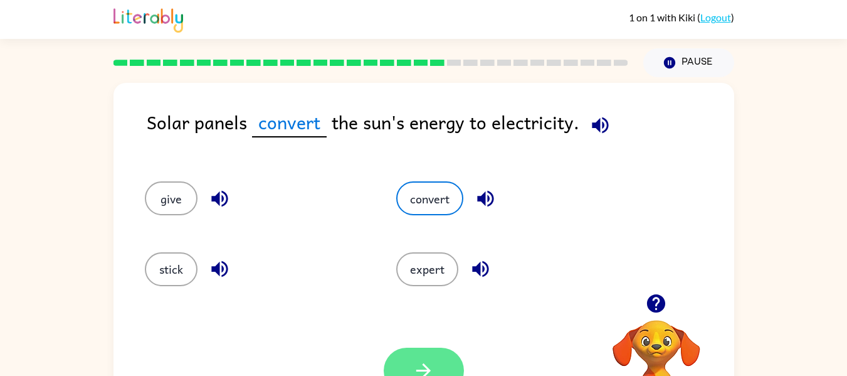
click at [428, 355] on button "button" at bounding box center [424, 370] width 80 height 46
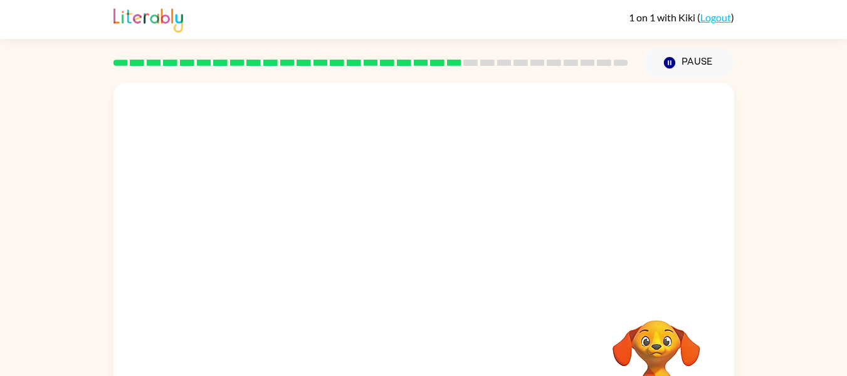
click at [307, 254] on video "Your browser must support playing .mp4 files to use Literably. Please try using…" at bounding box center [424, 188] width 621 height 211
click at [312, 257] on video "Your browser must support playing .mp4 files to use Literably. Please try using…" at bounding box center [424, 188] width 621 height 211
click at [318, 260] on video "Your browser must support playing .mp4 files to use Literably. Please try using…" at bounding box center [424, 188] width 621 height 211
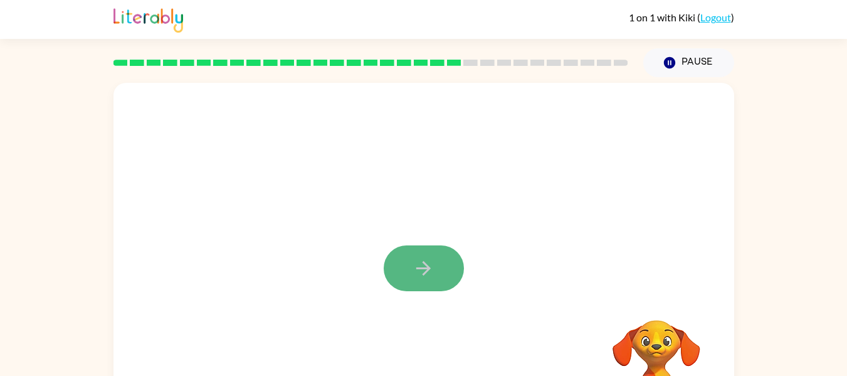
click at [438, 261] on button "button" at bounding box center [424, 268] width 80 height 46
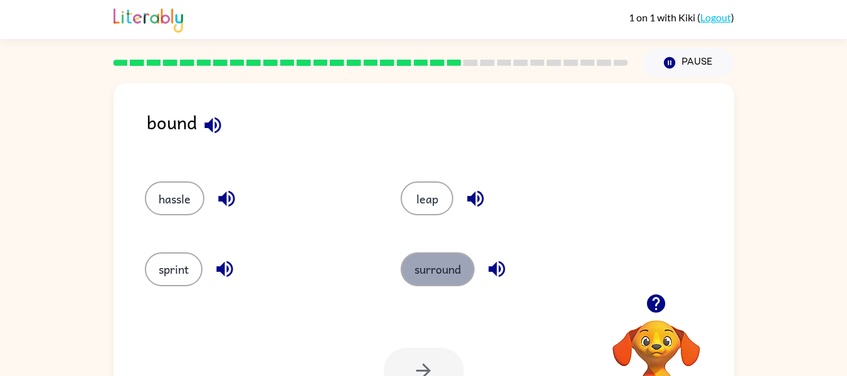
click at [430, 274] on button "surround" at bounding box center [438, 269] width 74 height 34
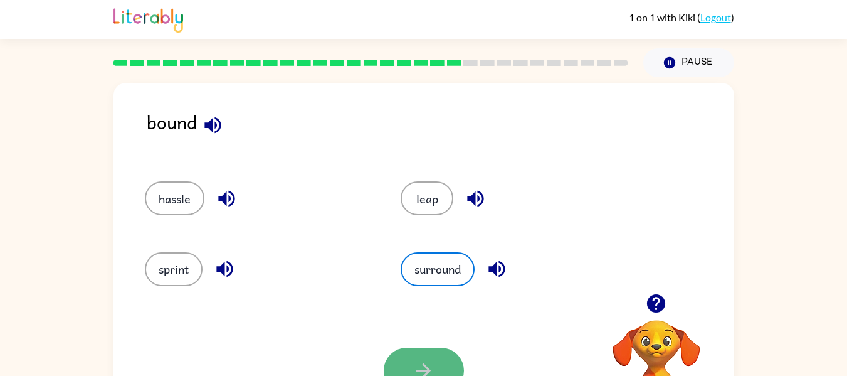
click at [433, 363] on icon "button" at bounding box center [424, 370] width 22 height 22
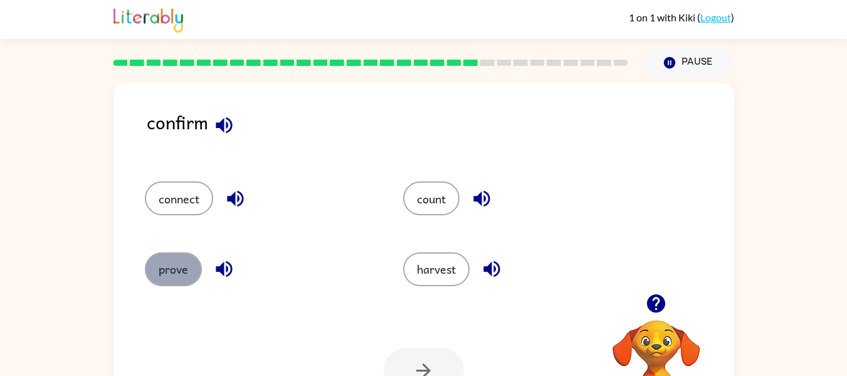
click at [157, 275] on button "prove" at bounding box center [173, 269] width 57 height 34
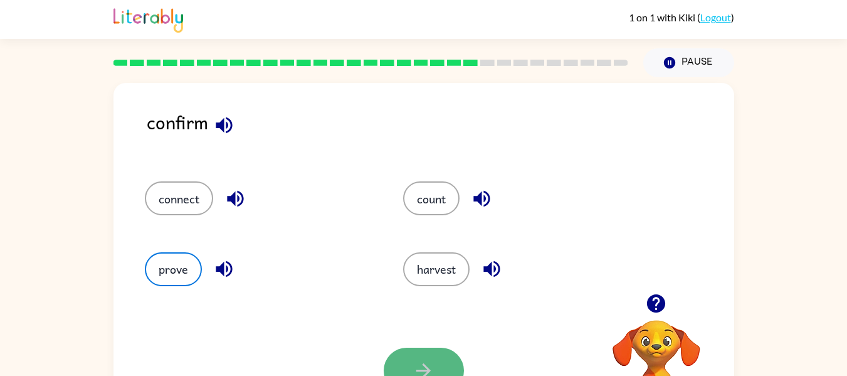
click at [399, 367] on button "button" at bounding box center [424, 370] width 80 height 46
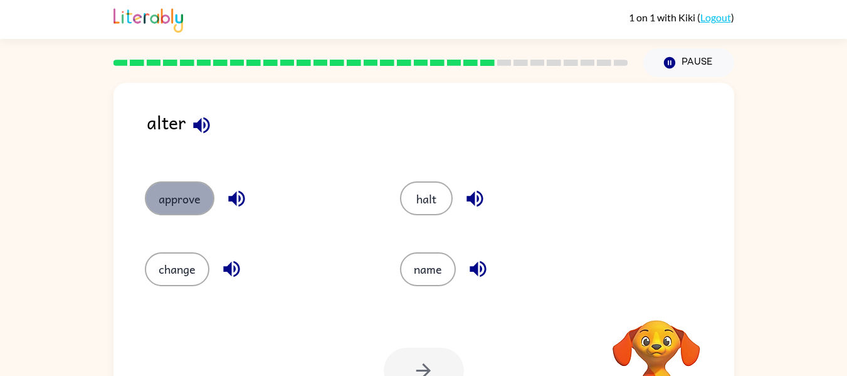
click at [196, 206] on button "approve" at bounding box center [180, 198] width 70 height 34
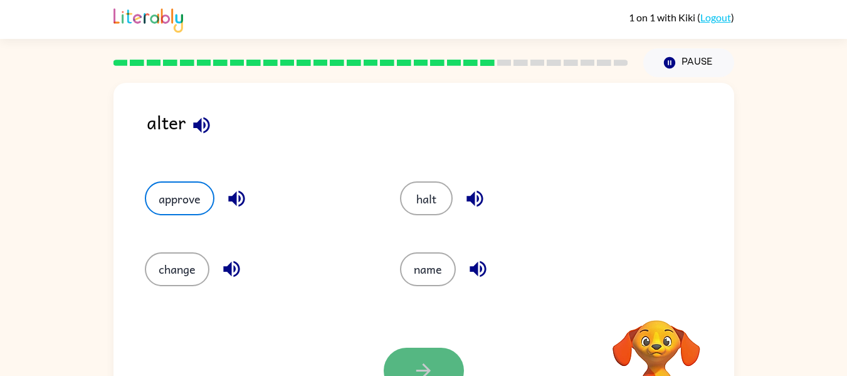
click at [400, 364] on button "button" at bounding box center [424, 370] width 80 height 46
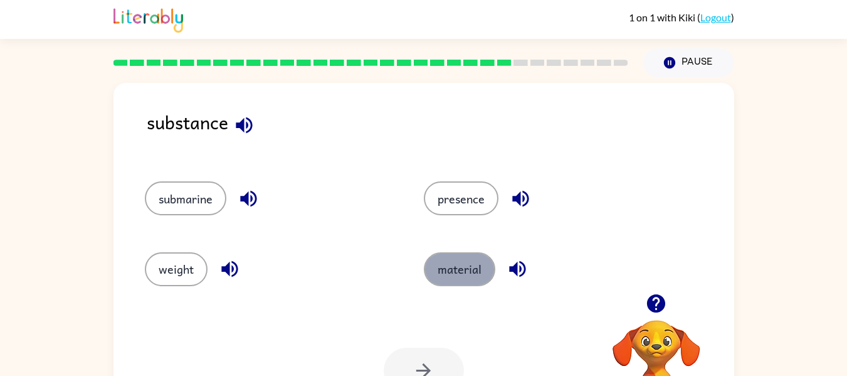
click at [456, 285] on button "material" at bounding box center [459, 269] width 71 height 34
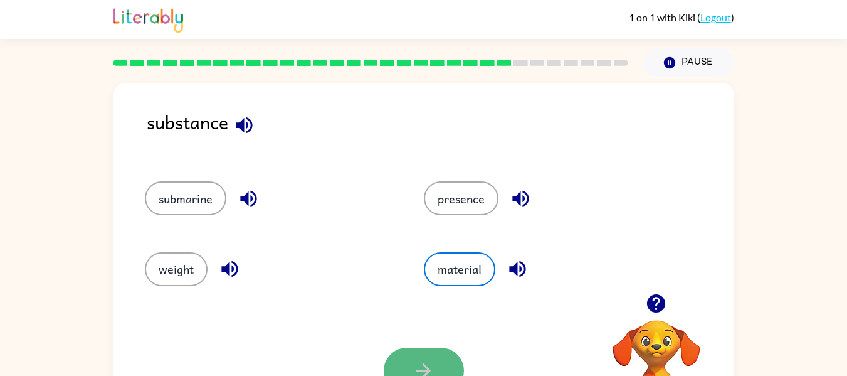
click at [430, 363] on icon "button" at bounding box center [424, 370] width 22 height 22
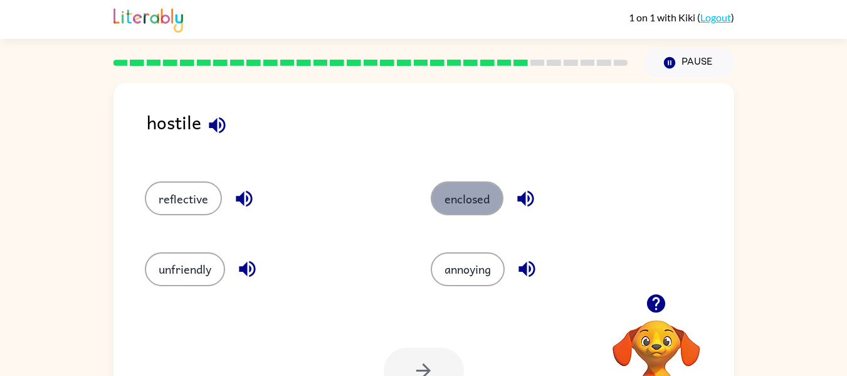
click at [495, 196] on button "enclosed" at bounding box center [467, 198] width 73 height 34
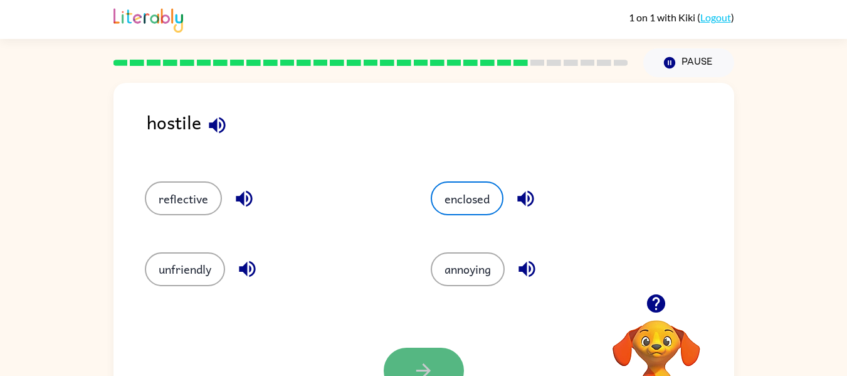
click at [426, 358] on button "button" at bounding box center [424, 370] width 80 height 46
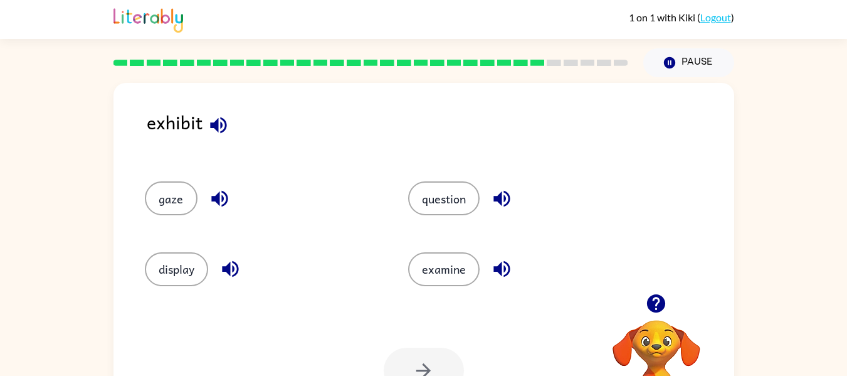
drag, startPoint x: 182, startPoint y: 266, endPoint x: 384, endPoint y: 378, distance: 230.7
click at [384, 375] on html "1 on 1 with Kiki ( Logout ) Pause Pause exhibit gaze question display examine Y…" at bounding box center [423, 220] width 847 height 441
click at [172, 267] on button "display" at bounding box center [176, 269] width 63 height 34
click at [423, 357] on button "button" at bounding box center [424, 370] width 80 height 46
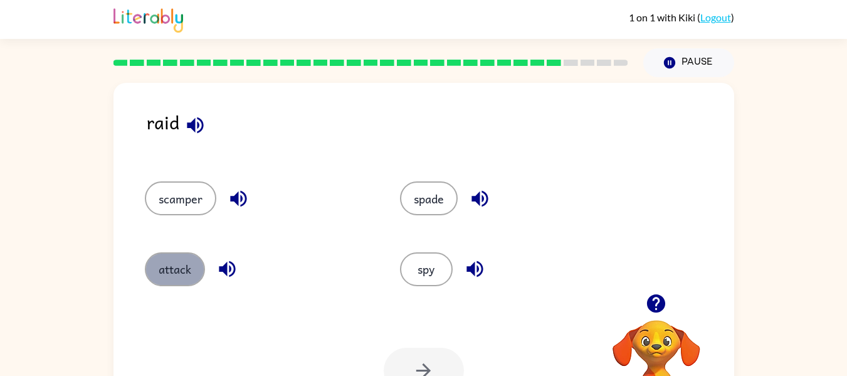
click at [185, 271] on button "attack" at bounding box center [175, 269] width 60 height 34
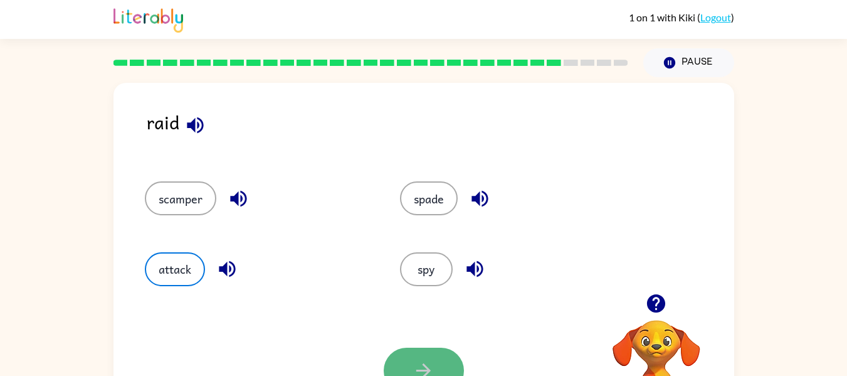
click at [430, 355] on button "button" at bounding box center [424, 370] width 80 height 46
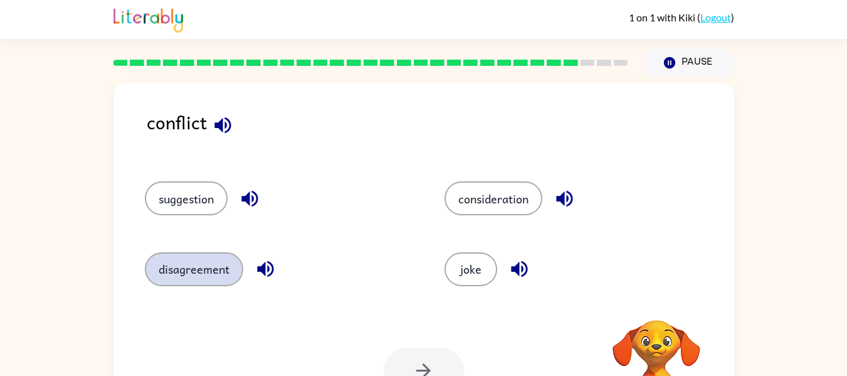
click at [211, 265] on button "disagreement" at bounding box center [194, 269] width 98 height 34
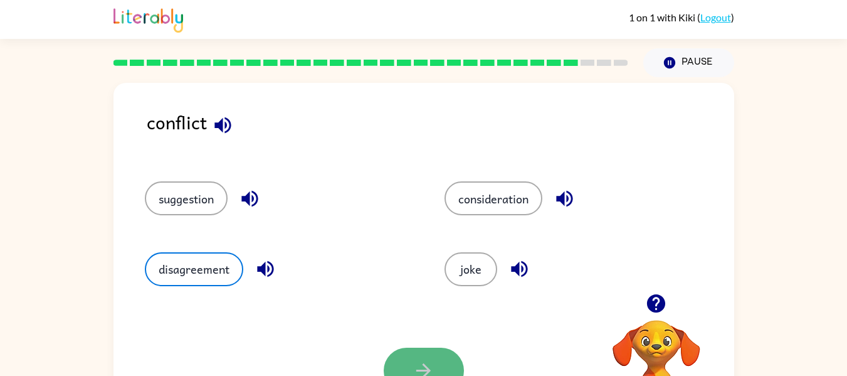
click at [433, 358] on button "button" at bounding box center [424, 370] width 80 height 46
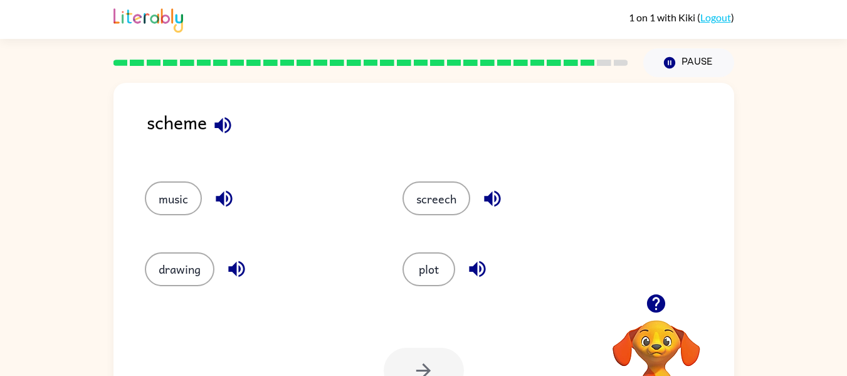
drag, startPoint x: 416, startPoint y: 267, endPoint x: 432, endPoint y: 344, distance: 78.8
click at [432, 344] on div "Your browser must support playing .mp4 files to use Literably. Please try using…" at bounding box center [424, 370] width 621 height 141
click at [428, 283] on button "plot" at bounding box center [429, 269] width 53 height 34
click at [450, 351] on button "button" at bounding box center [424, 370] width 80 height 46
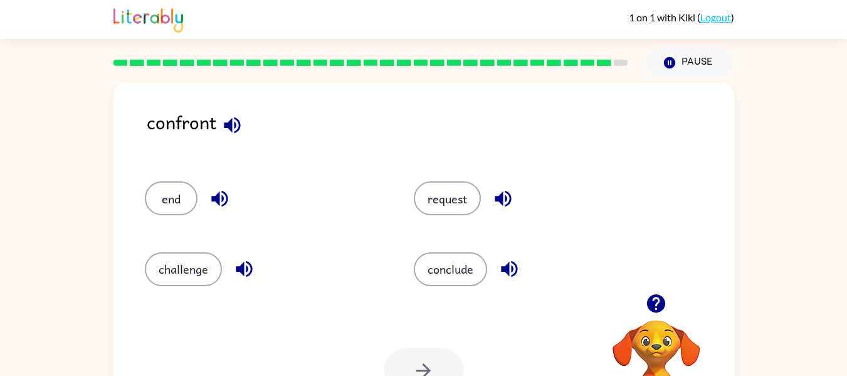
click at [534, 260] on div "conclude" at bounding box center [534, 269] width 241 height 34
click at [437, 191] on button "request" at bounding box center [447, 198] width 67 height 34
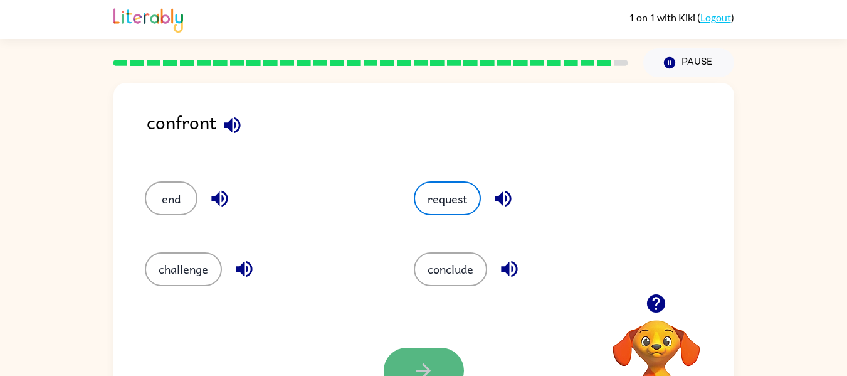
click at [429, 368] on icon "button" at bounding box center [424, 370] width 22 height 22
